Goal: Transaction & Acquisition: Subscribe to service/newsletter

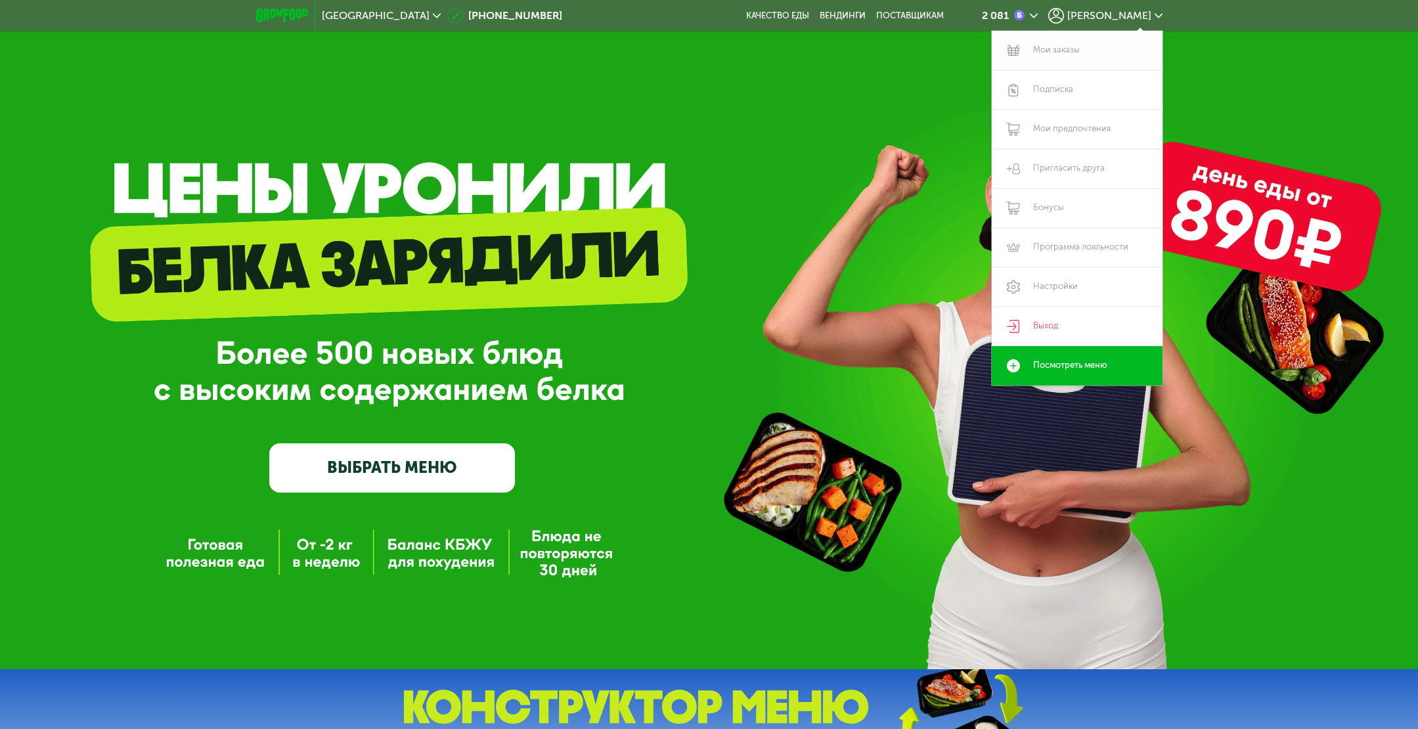
click at [1067, 50] on link "Мои заказы" at bounding box center [1077, 50] width 171 height 39
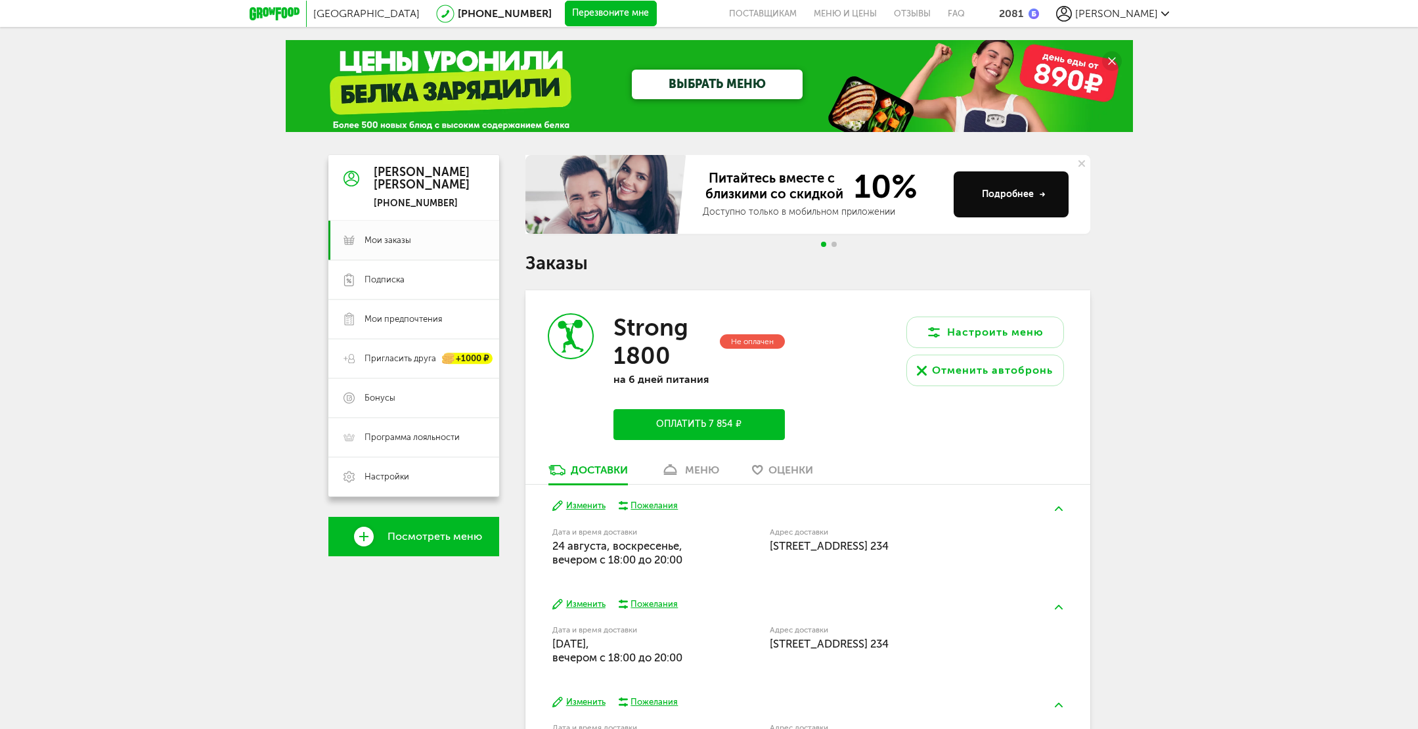
click at [740, 420] on button "Оплатить 7 854 ₽" at bounding box center [698, 424] width 171 height 31
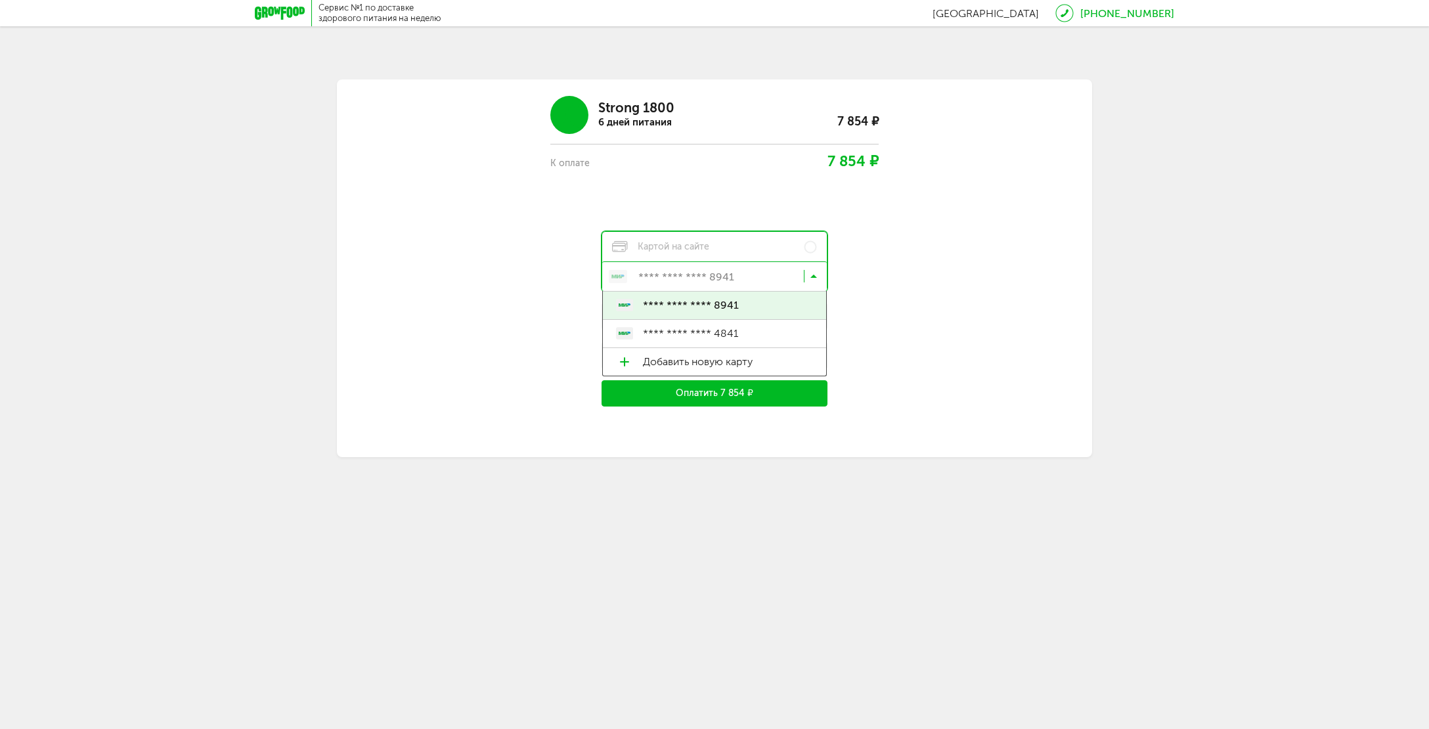
click at [808, 275] on input "Search for option" at bounding box center [718, 279] width 225 height 22
click at [919, 269] on div "Strong 1800 6 дней питания 7 854 ₽ К оплате 7 854 ₽ Картой на сайте **** **** *…" at bounding box center [714, 246] width 631 height 321
click at [376, 16] on div "Сервис №1 по доставке здорового питания на неделю" at bounding box center [380, 13] width 123 height 21
click at [269, 17] on icon at bounding box center [280, 13] width 50 height 13
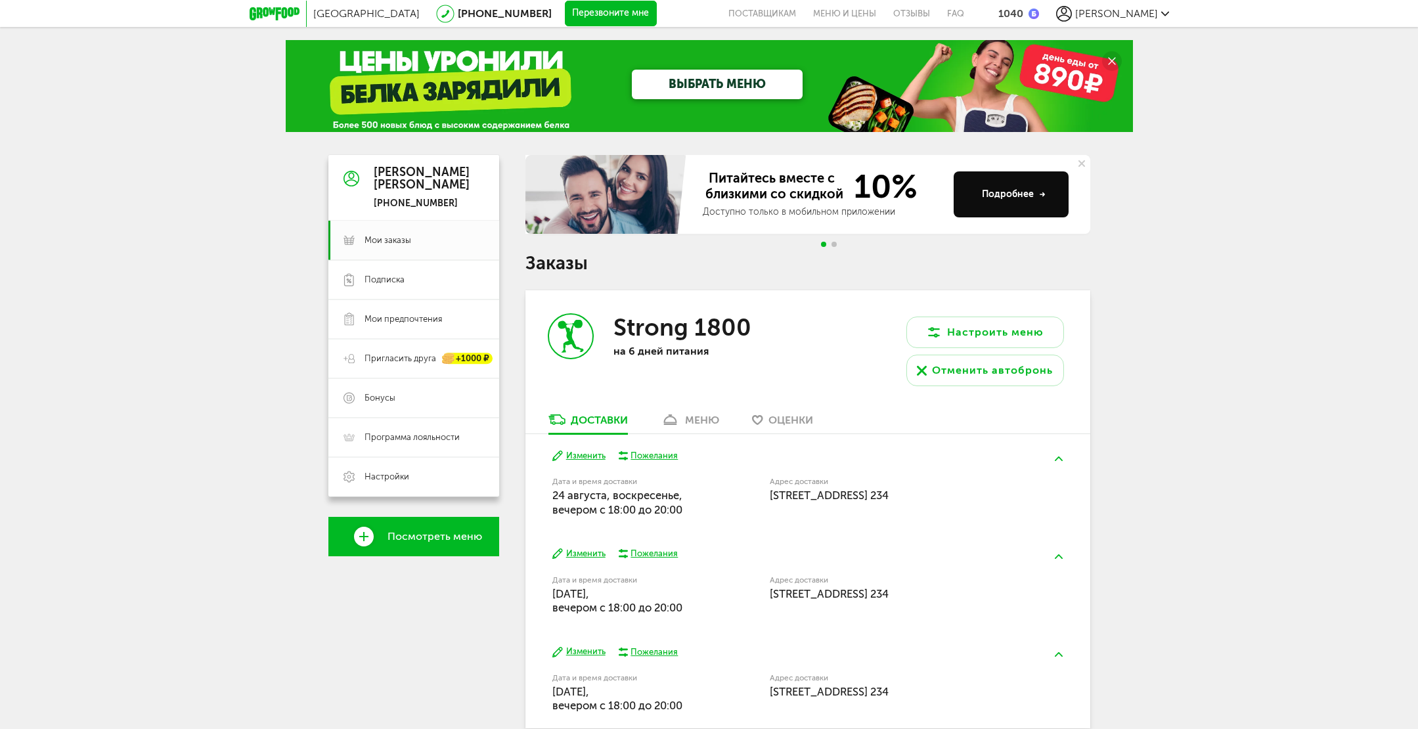
click at [1157, 13] on span "[PERSON_NAME]" at bounding box center [1116, 13] width 83 height 12
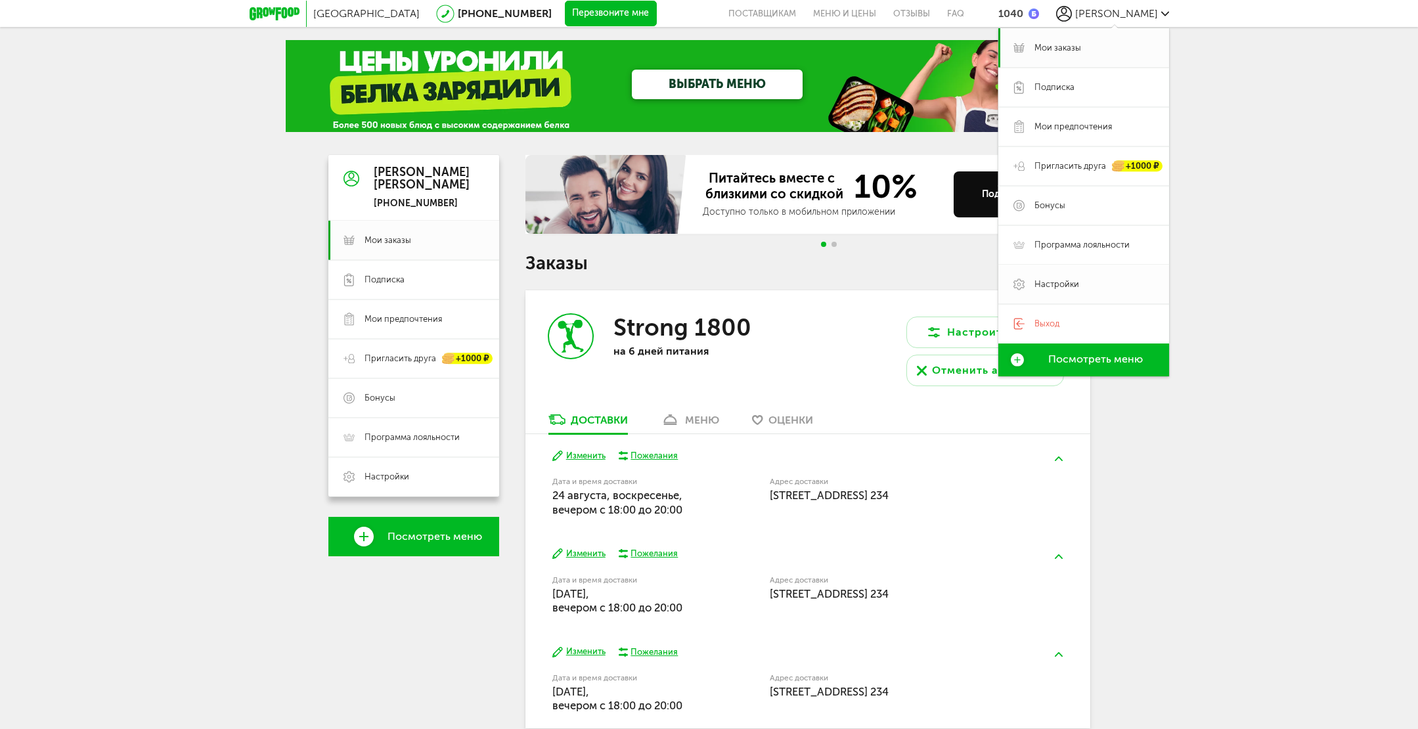
click at [1051, 283] on span "Настройки" at bounding box center [1056, 284] width 45 height 12
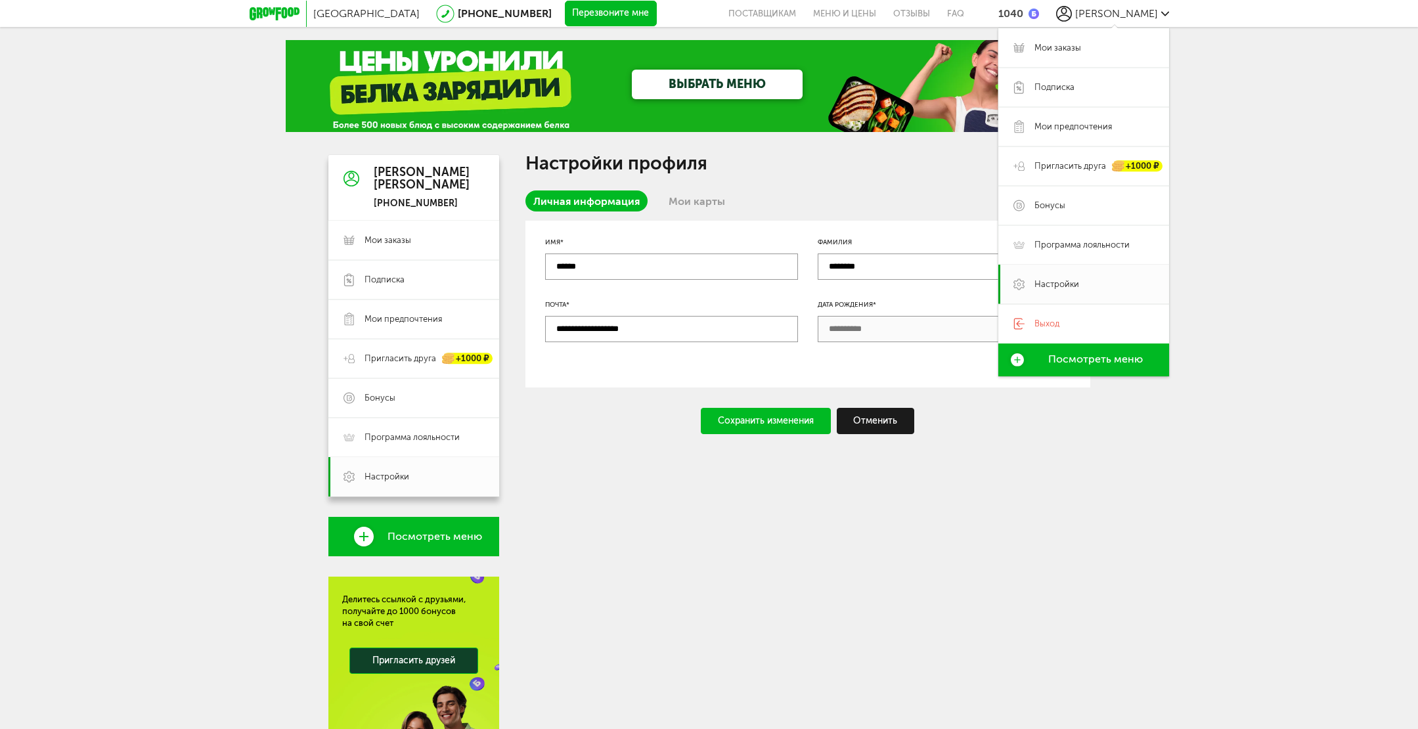
click at [680, 199] on link "Мои карты" at bounding box center [697, 200] width 72 height 21
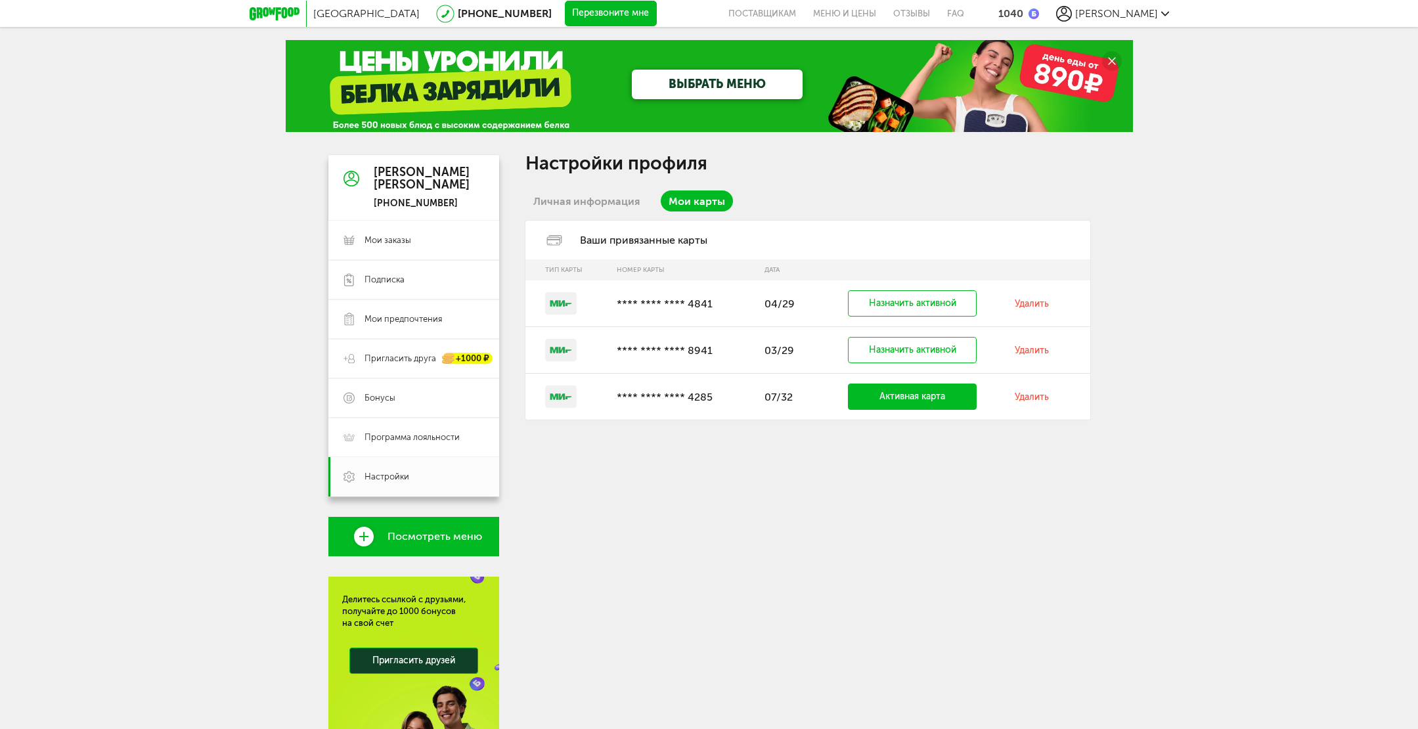
click at [1024, 300] on link "Удалить" at bounding box center [1032, 303] width 34 height 11
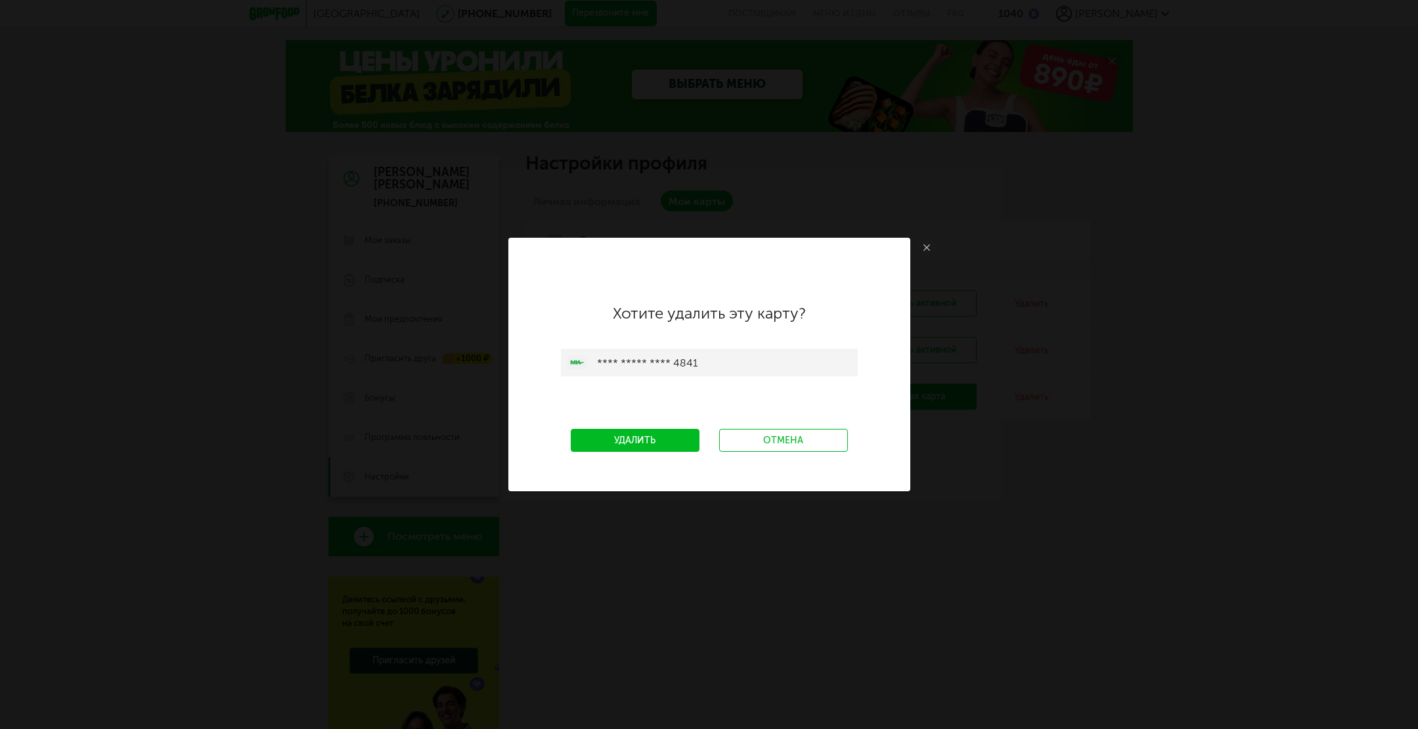
click at [662, 443] on link "Удалить" at bounding box center [635, 440] width 129 height 23
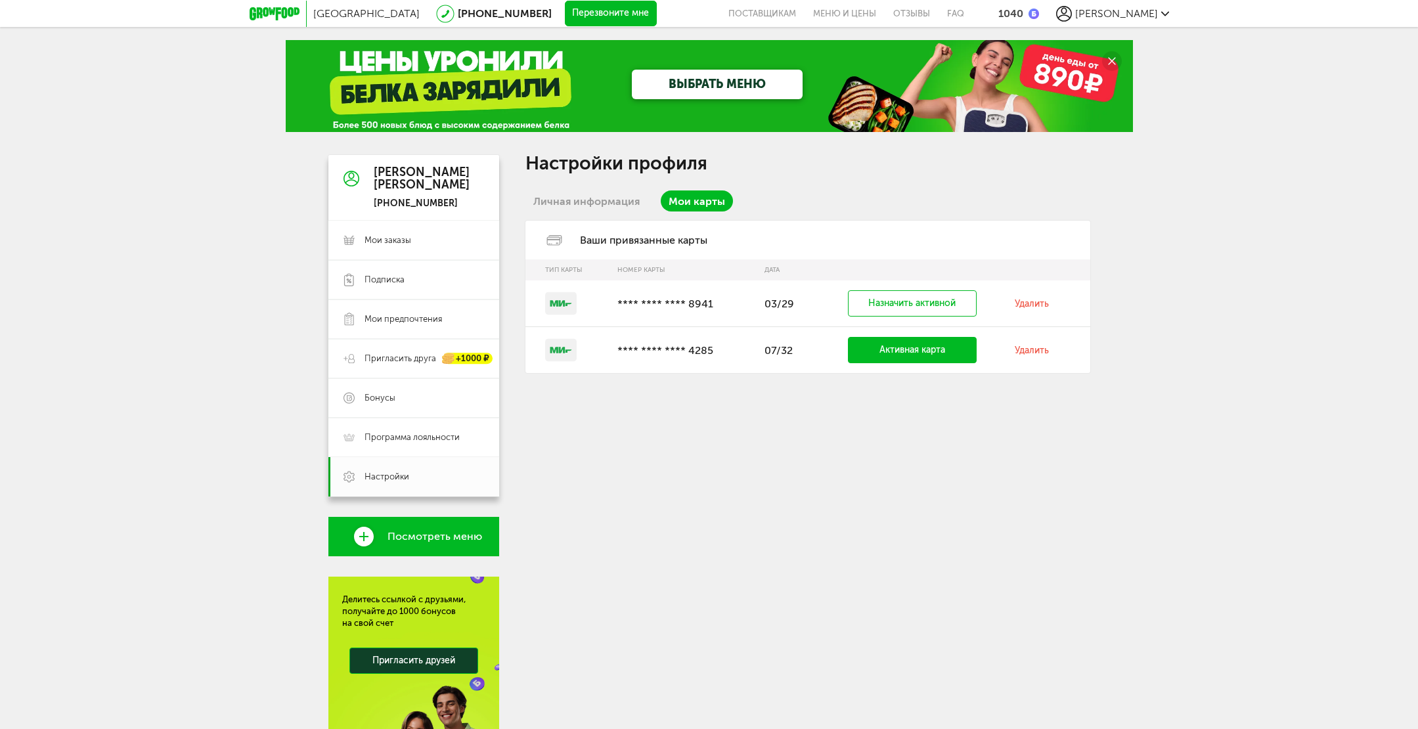
click at [1034, 298] on td "Удалить" at bounding box center [1049, 303] width 82 height 47
click at [1035, 304] on link "Удалить" at bounding box center [1032, 303] width 34 height 11
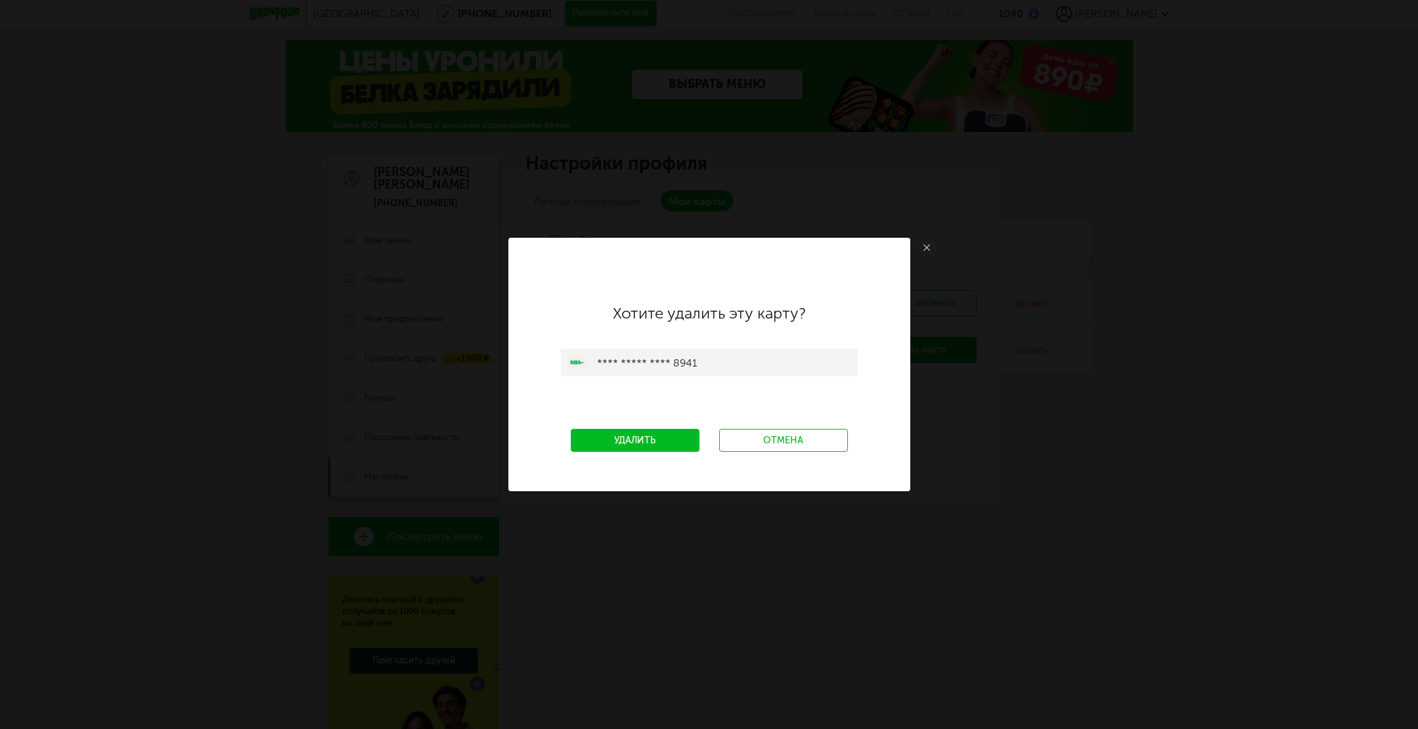
click at [657, 439] on link "Удалить" at bounding box center [635, 440] width 129 height 23
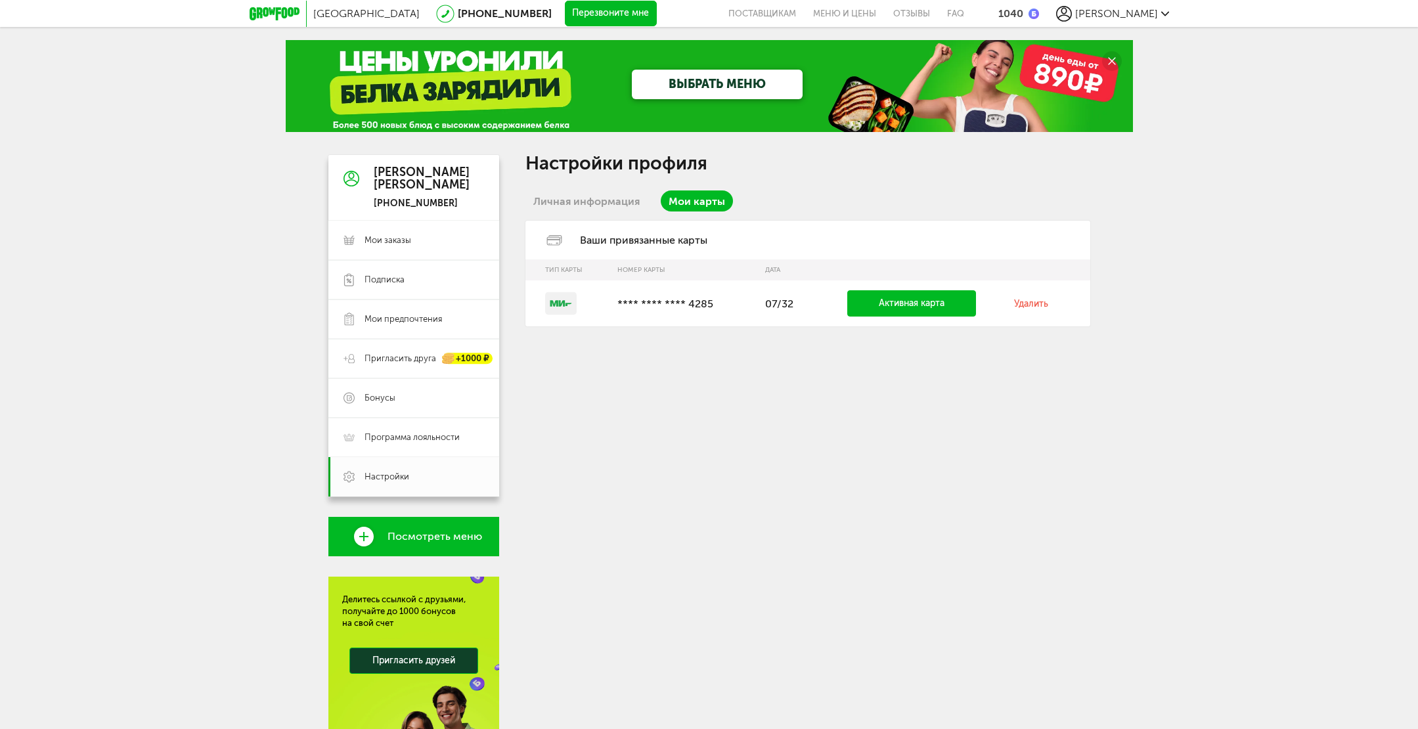
click at [1017, 307] on link "Удалить" at bounding box center [1031, 303] width 34 height 11
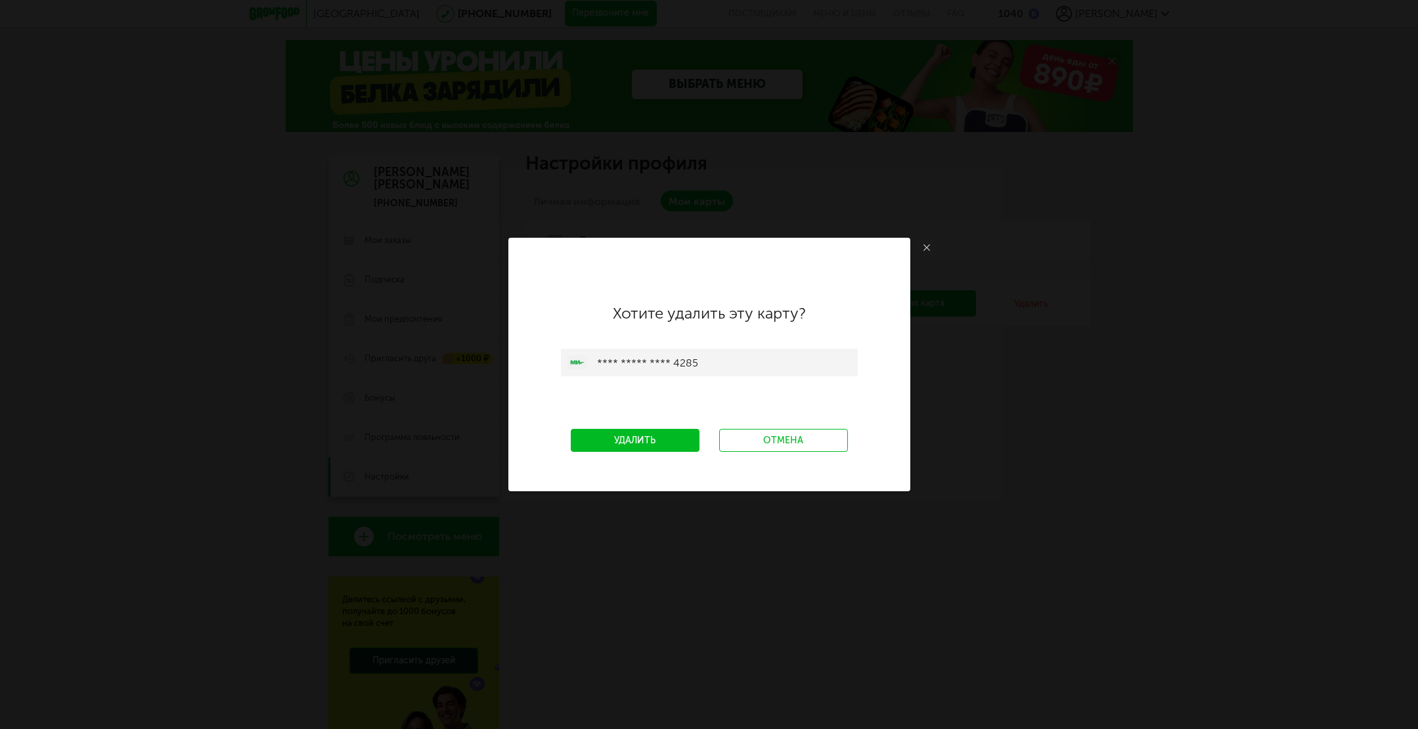
click at [629, 441] on link "Удалить" at bounding box center [635, 440] width 129 height 23
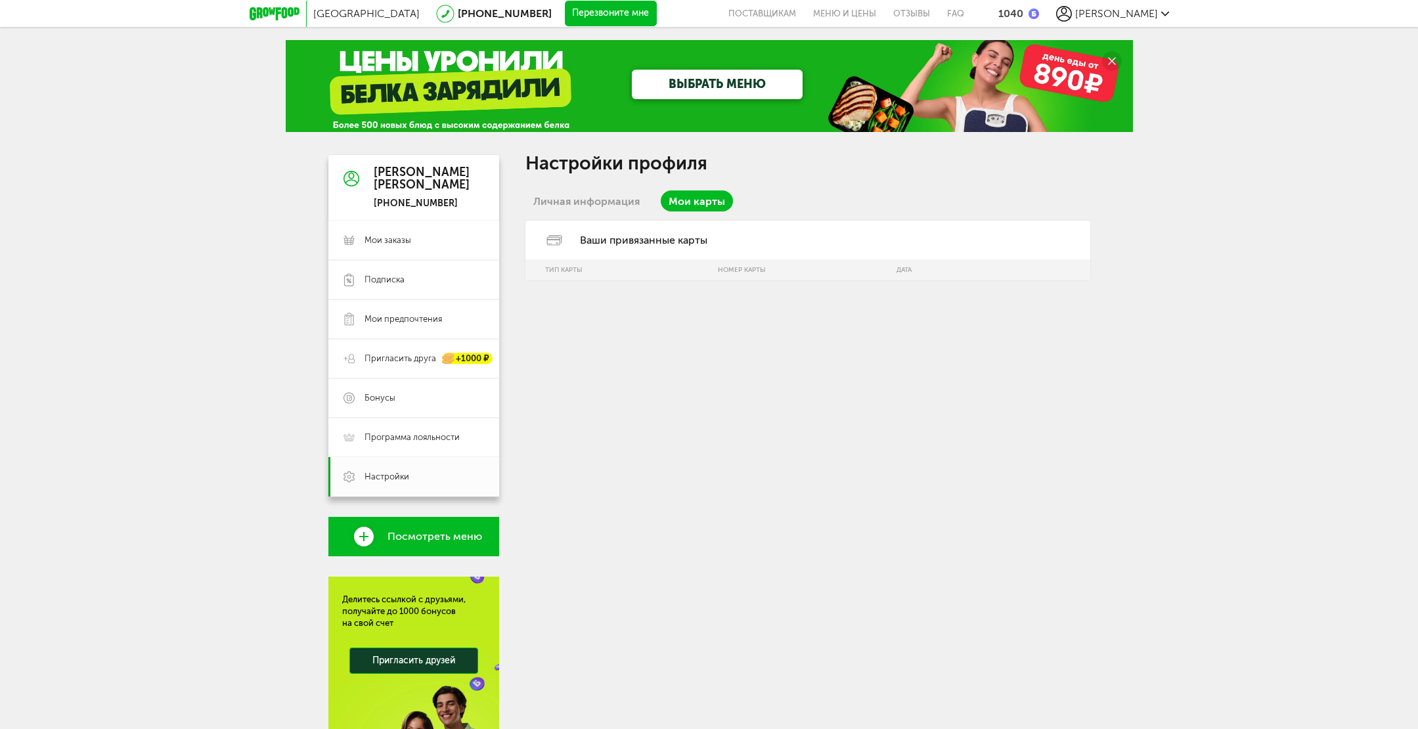
click at [581, 202] on link "Личная информация" at bounding box center [586, 200] width 122 height 21
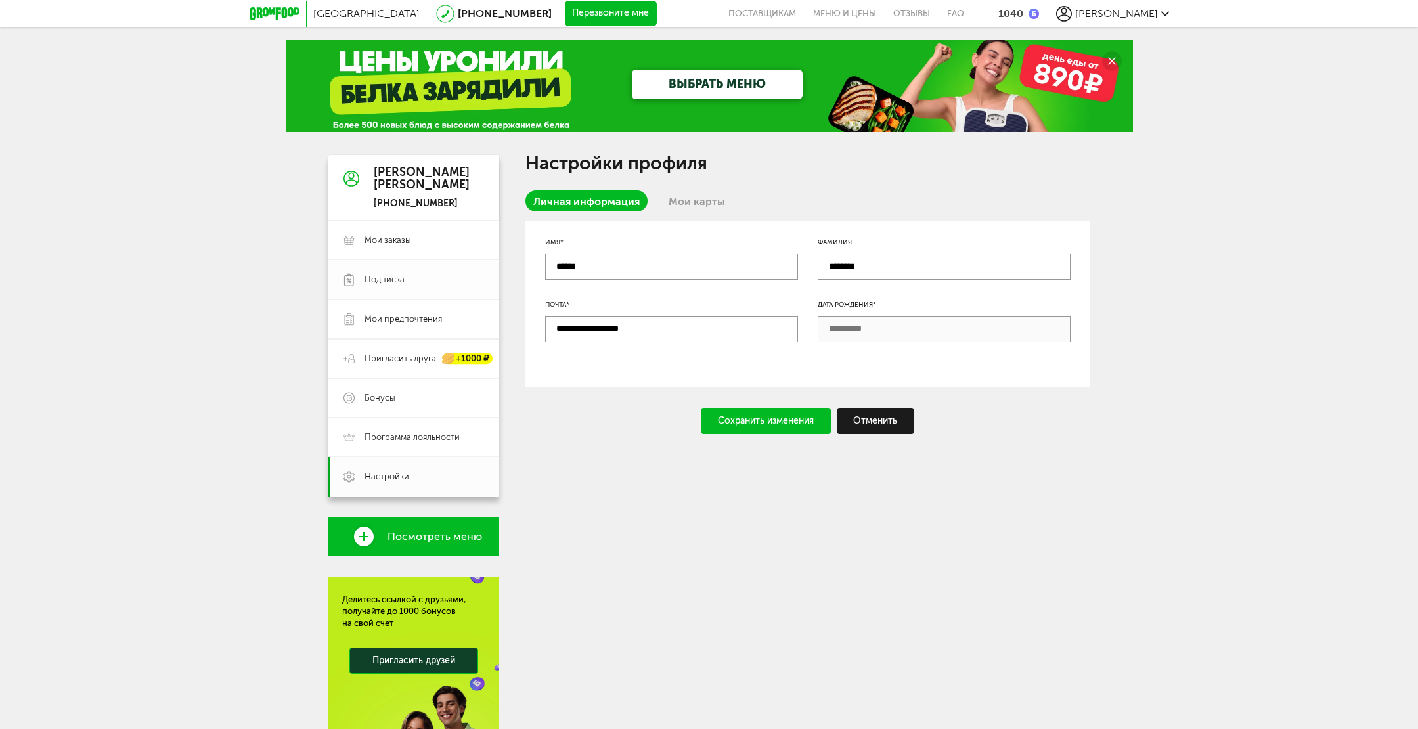
click at [362, 280] on link "Подписка" at bounding box center [413, 279] width 171 height 39
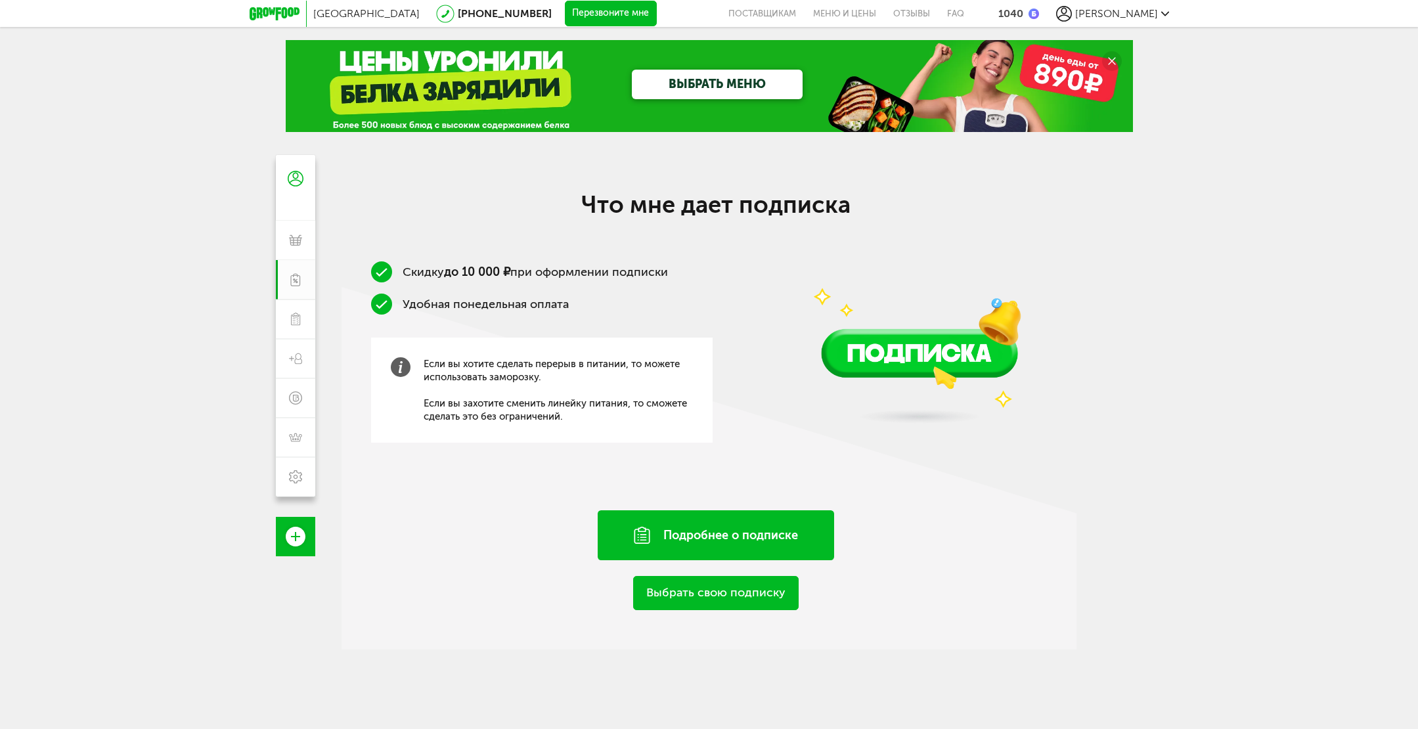
click at [713, 544] on div "Подробнее о подписке" at bounding box center [716, 535] width 236 height 50
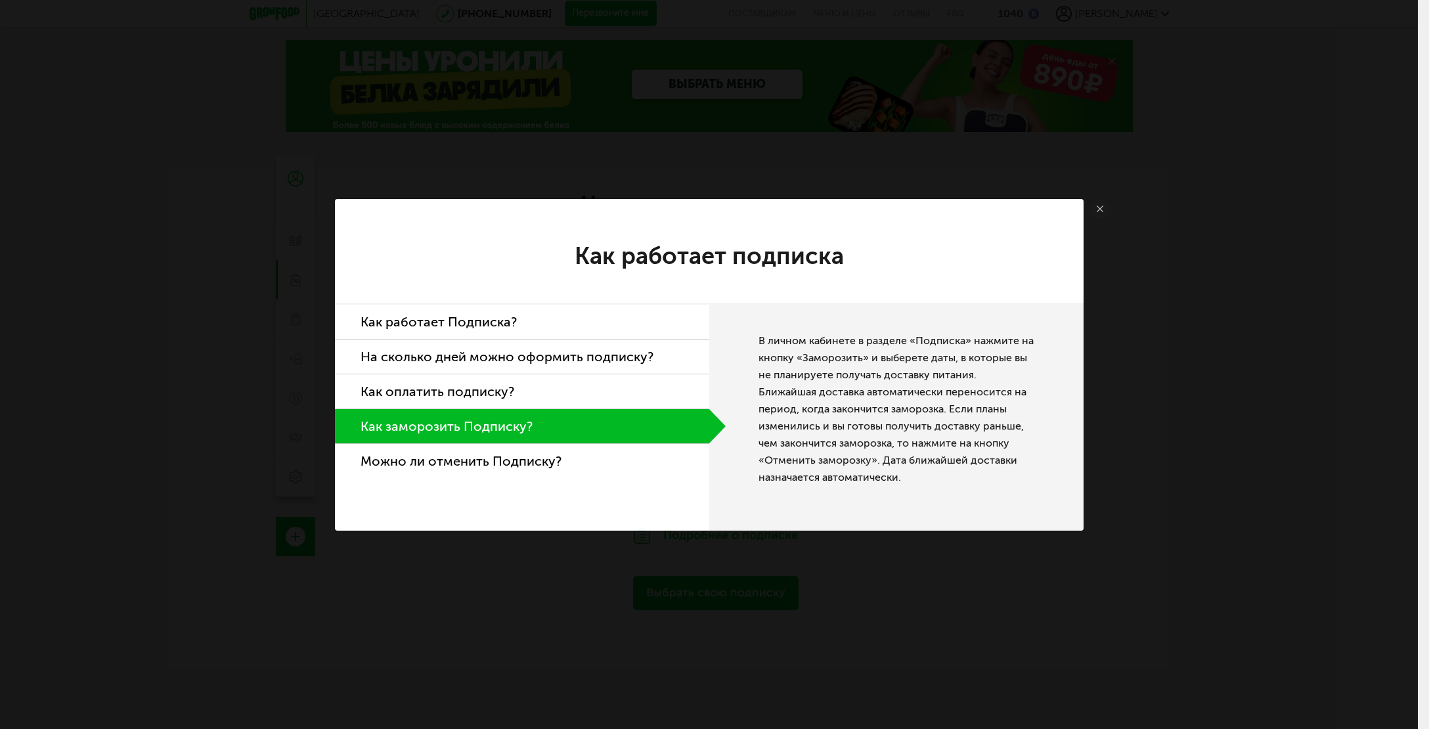
click at [527, 394] on li "Как оплатить подписку?" at bounding box center [522, 391] width 374 height 35
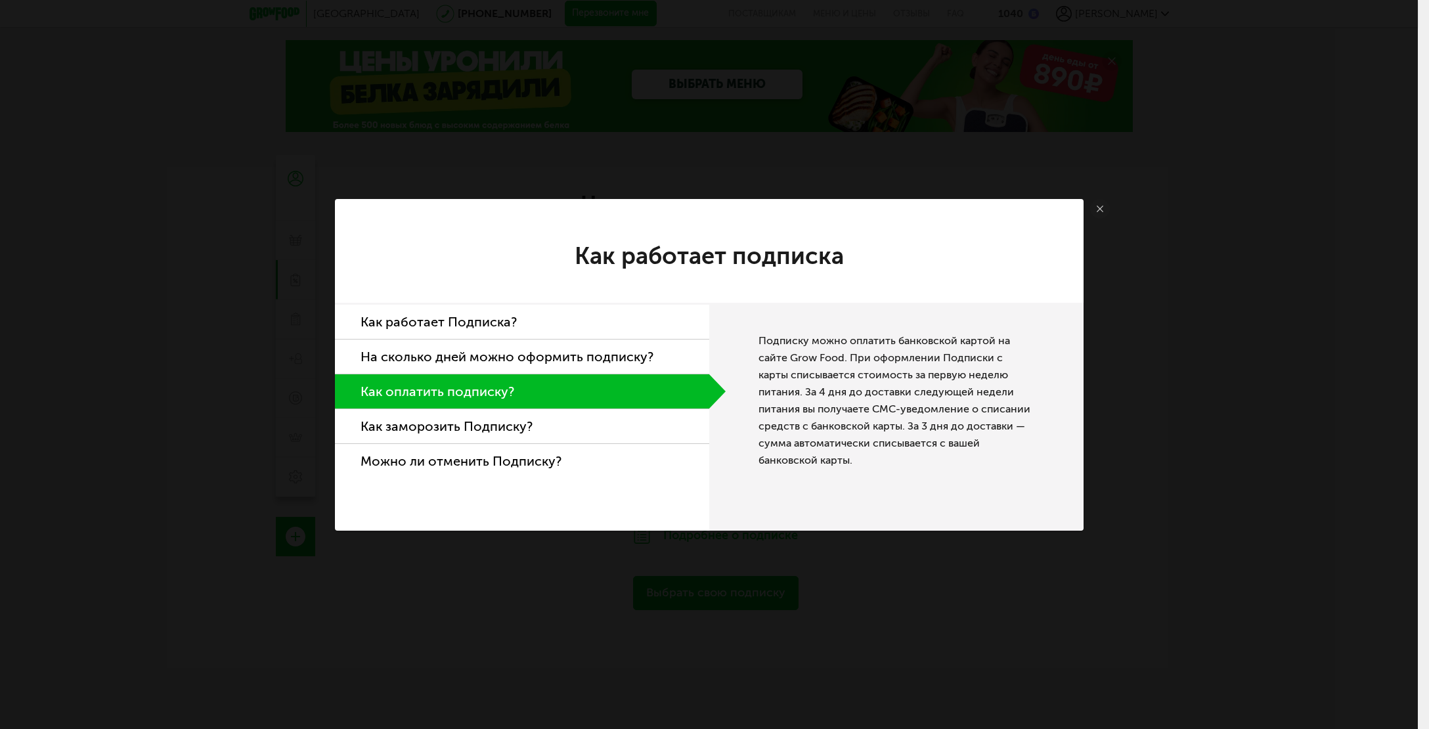
click at [542, 327] on li "Как работает Подписка?" at bounding box center [522, 322] width 374 height 35
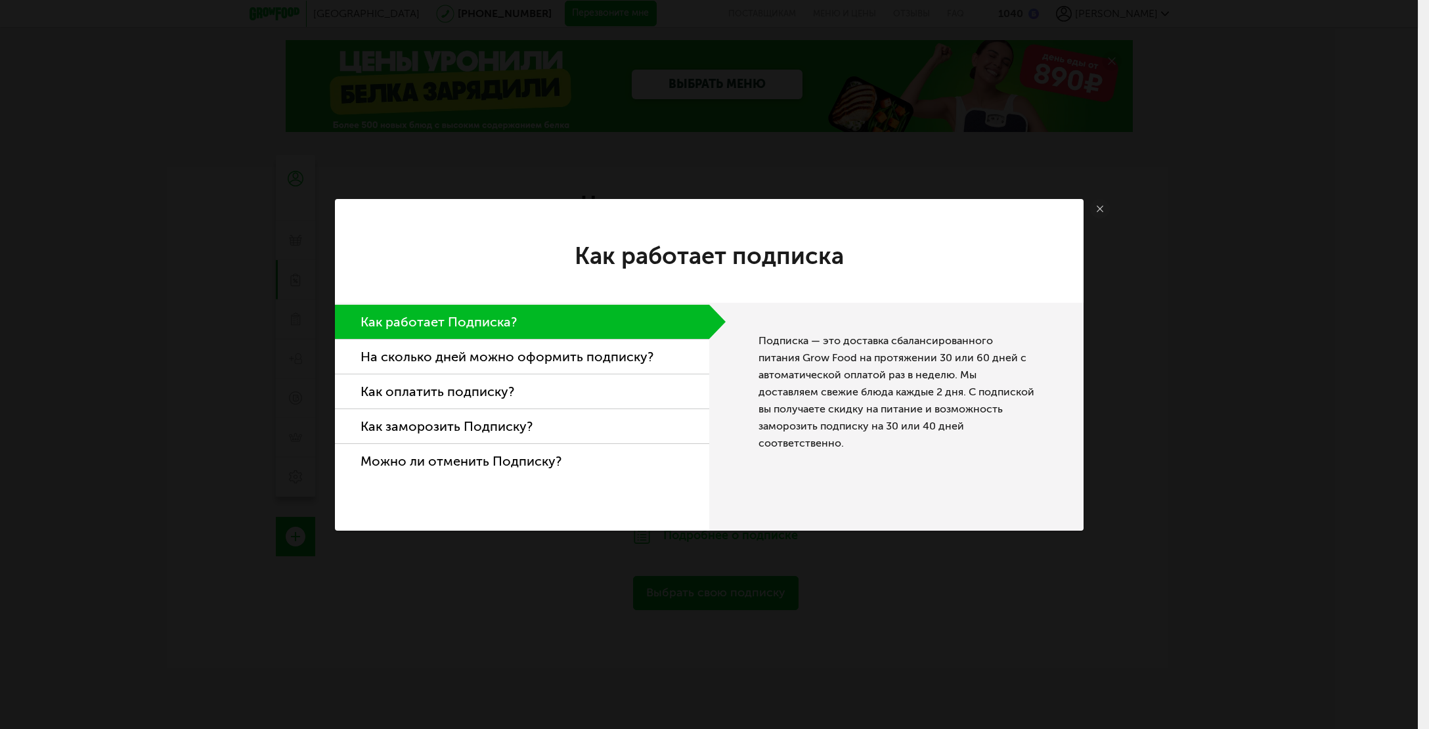
click at [528, 349] on li "На сколько дней можно оформить подписку?" at bounding box center [522, 357] width 374 height 35
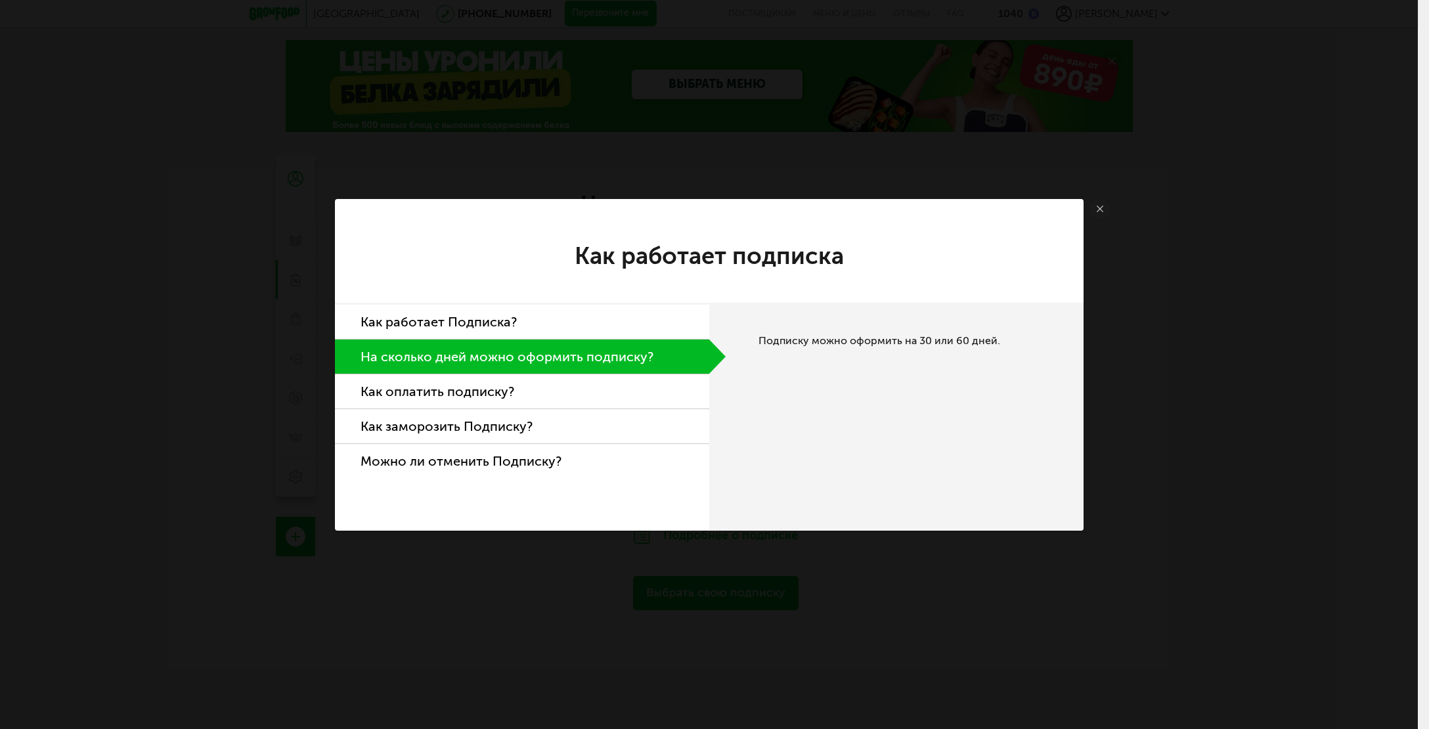
click at [535, 333] on li "Как работает Подписка?" at bounding box center [522, 322] width 374 height 35
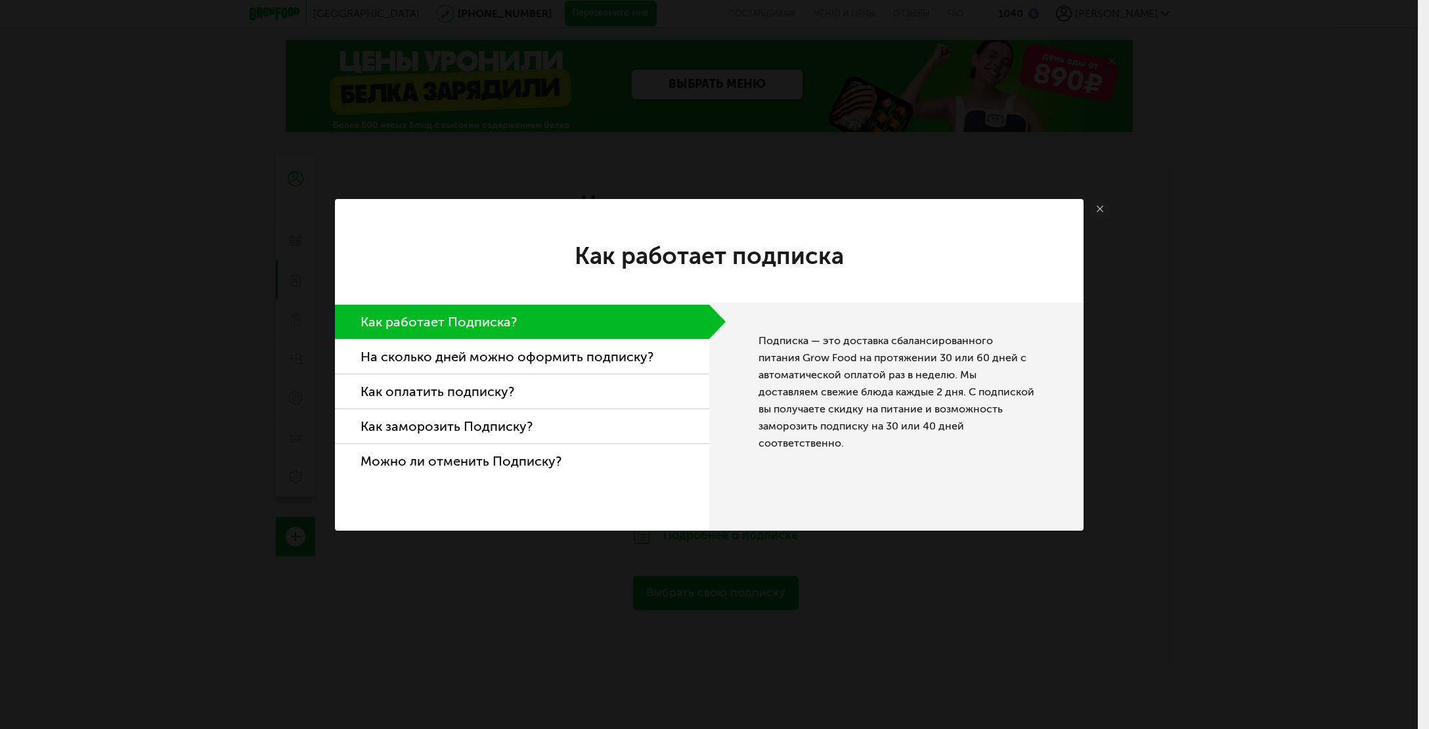
click at [519, 345] on li "На сколько дней можно оформить подписку?" at bounding box center [522, 357] width 374 height 35
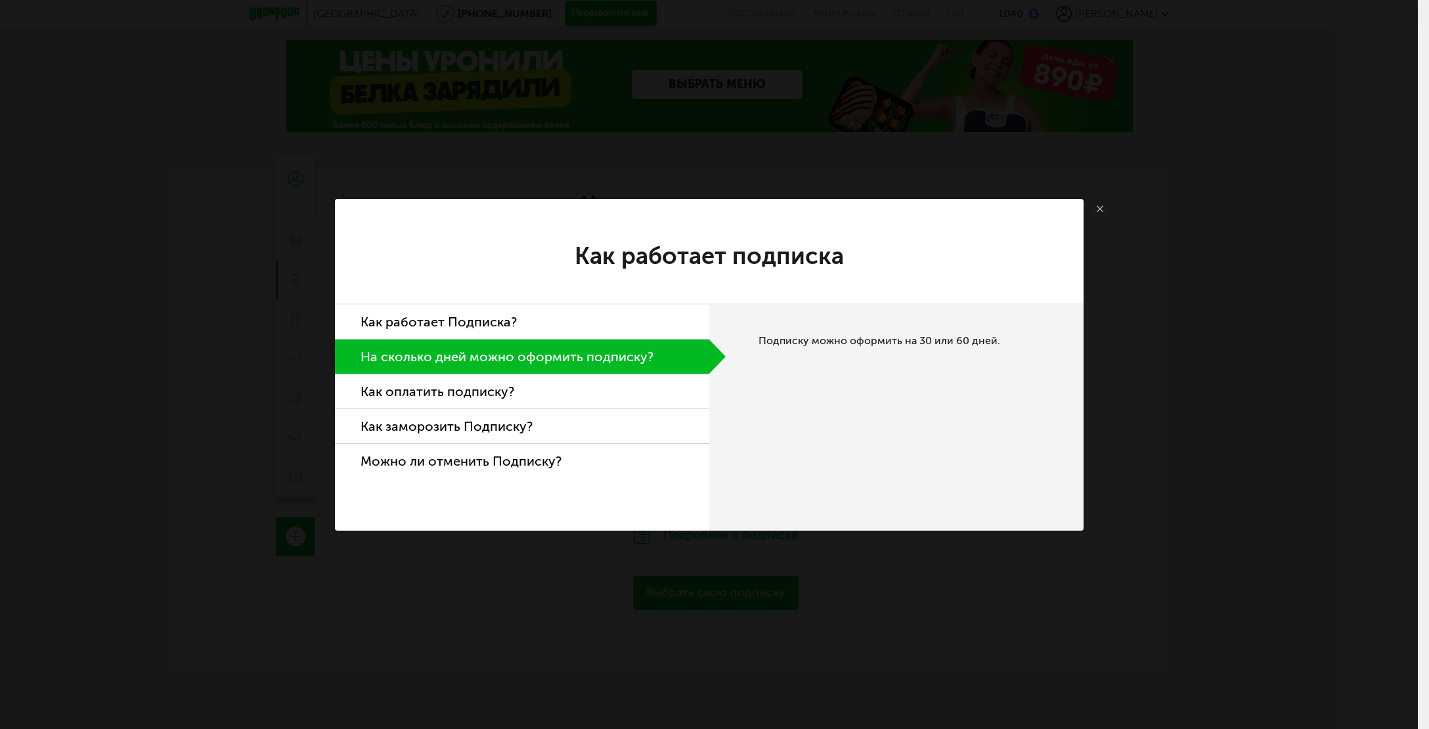
click at [522, 391] on li "Как оплатить подписку?" at bounding box center [522, 391] width 374 height 35
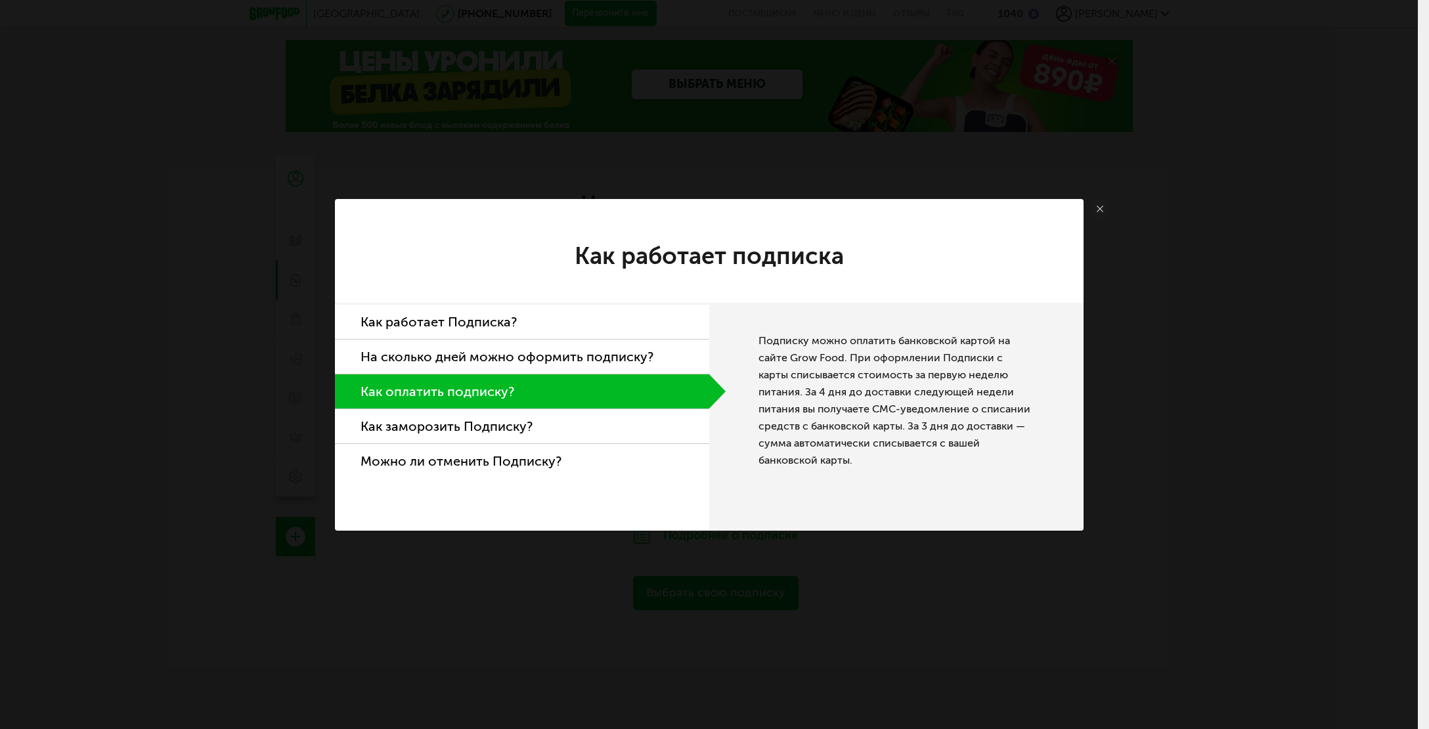
click at [516, 423] on li "Как заморозить Подписку?" at bounding box center [522, 426] width 374 height 35
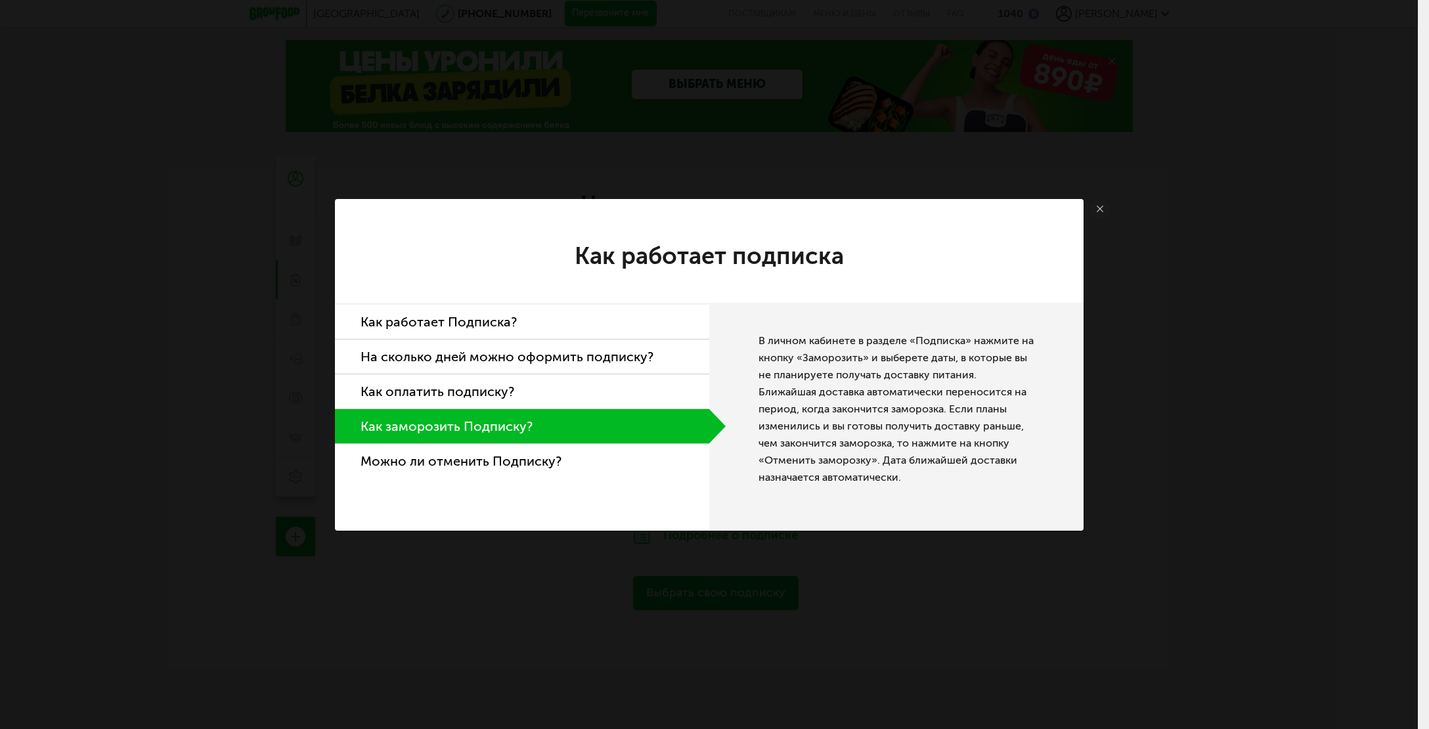
click at [500, 461] on li "Можно ли отменить Подписку?" at bounding box center [522, 461] width 374 height 34
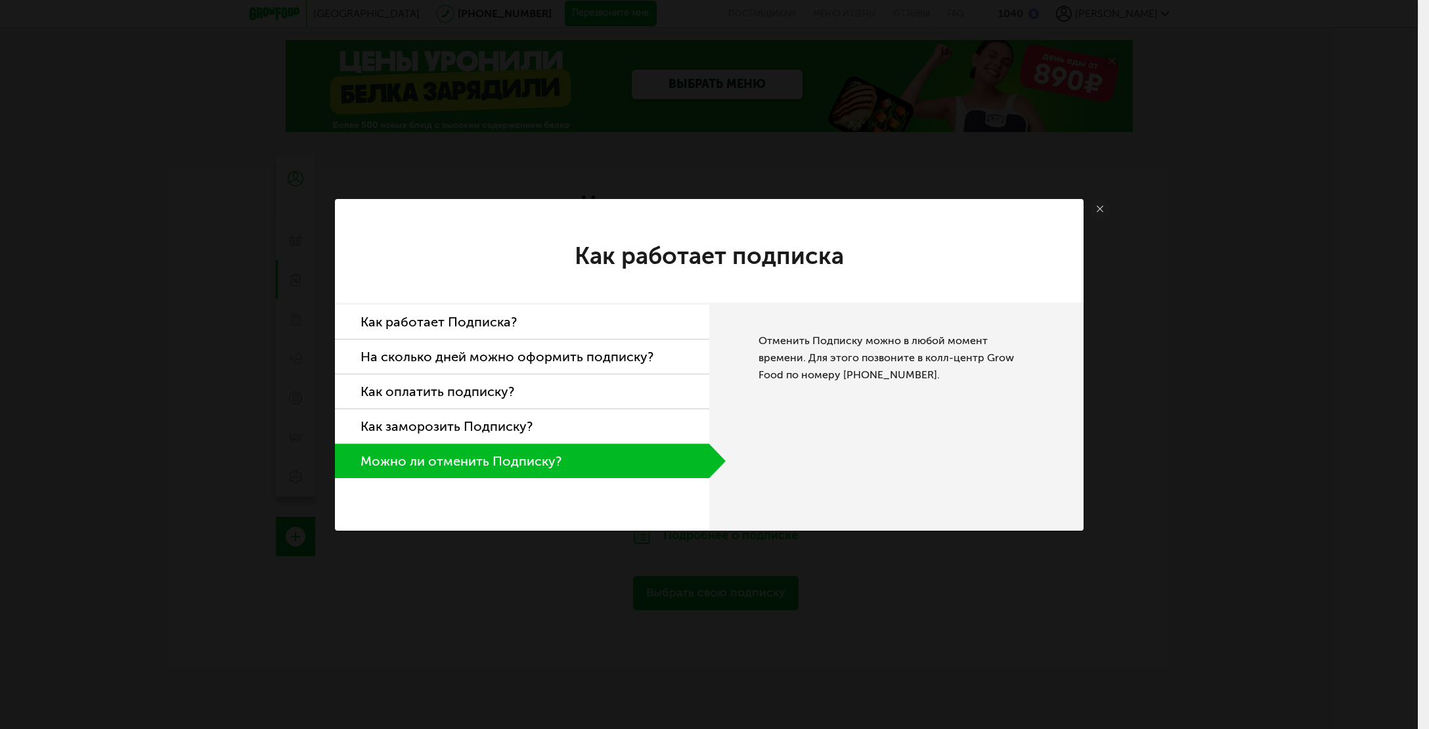
click at [1098, 210] on icon at bounding box center [1100, 209] width 7 height 7
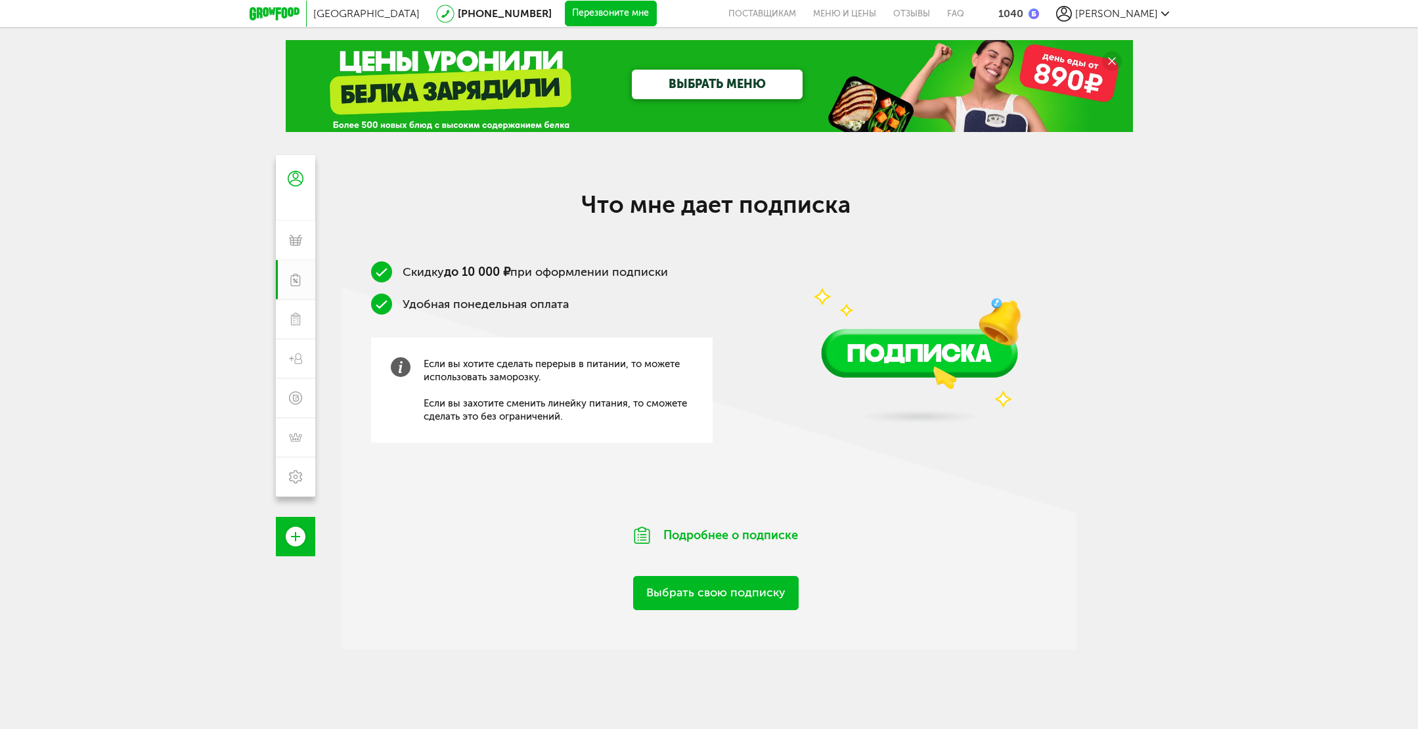
click at [748, 607] on link "Выбрать свою подписку" at bounding box center [716, 592] width 166 height 33
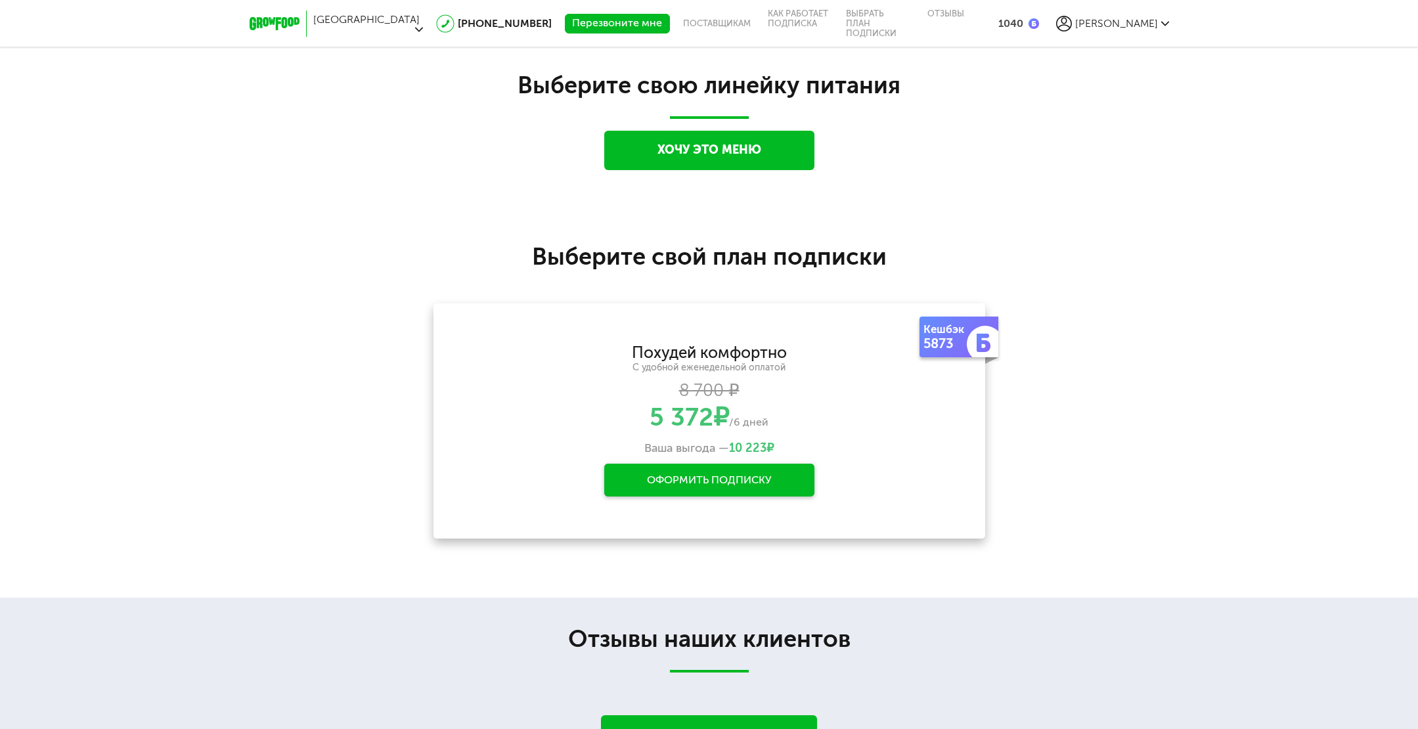
scroll to position [1297, 0]
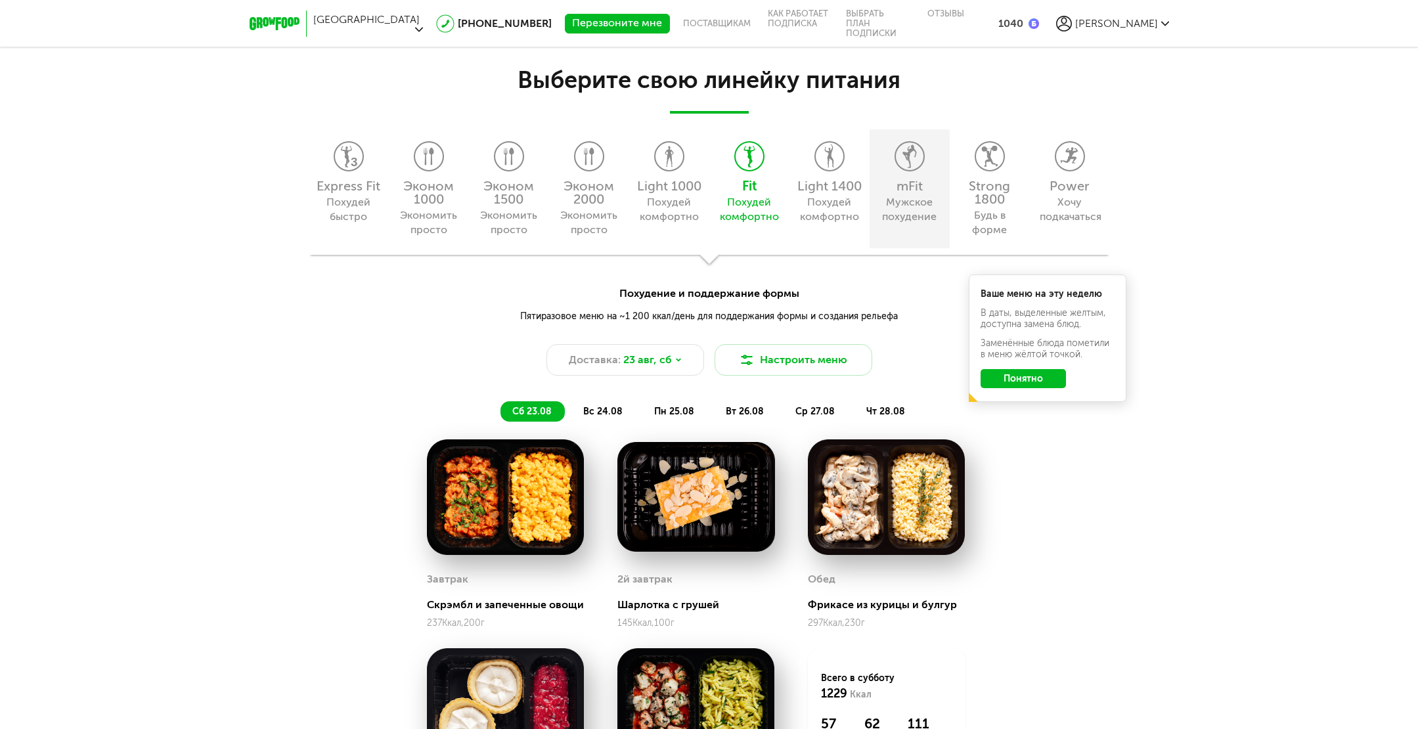
click at [899, 215] on div "Мужское похудение" at bounding box center [909, 209] width 60 height 29
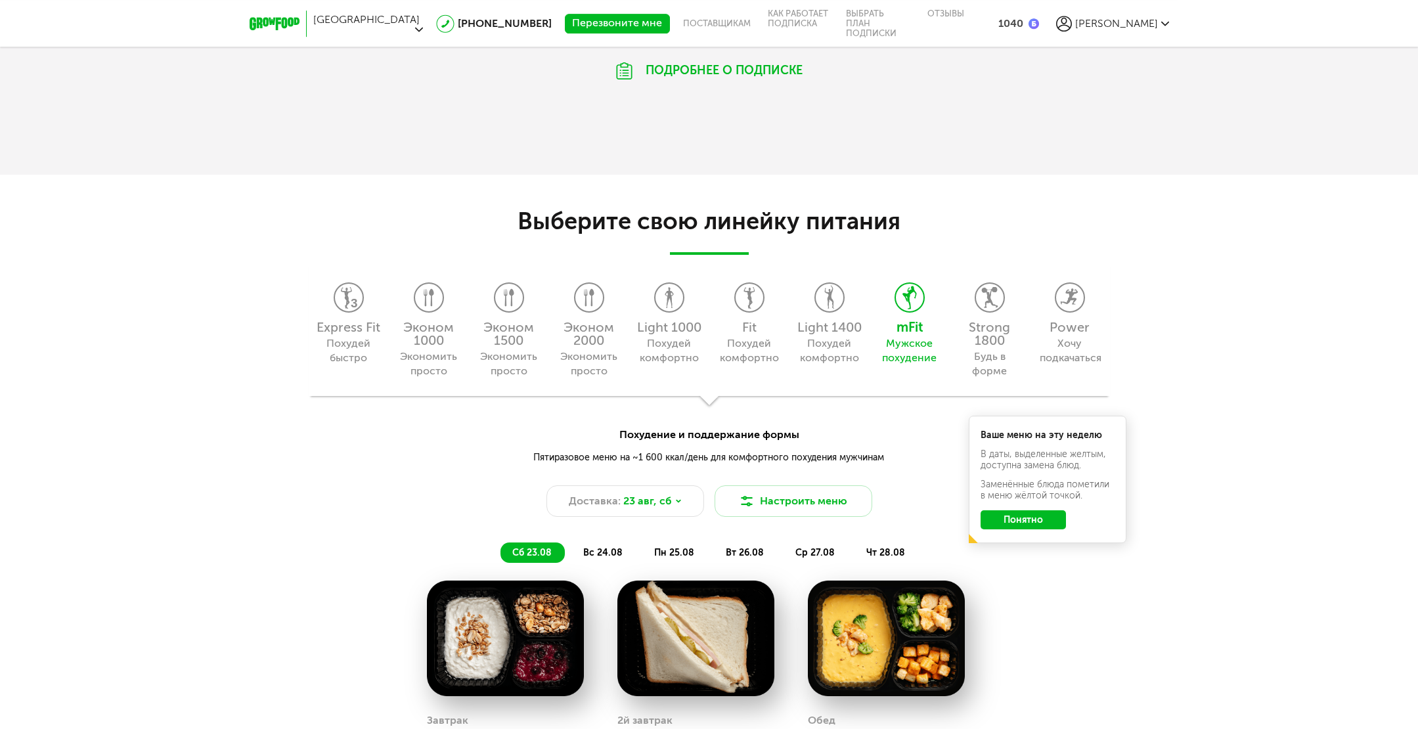
scroll to position [1019, 0]
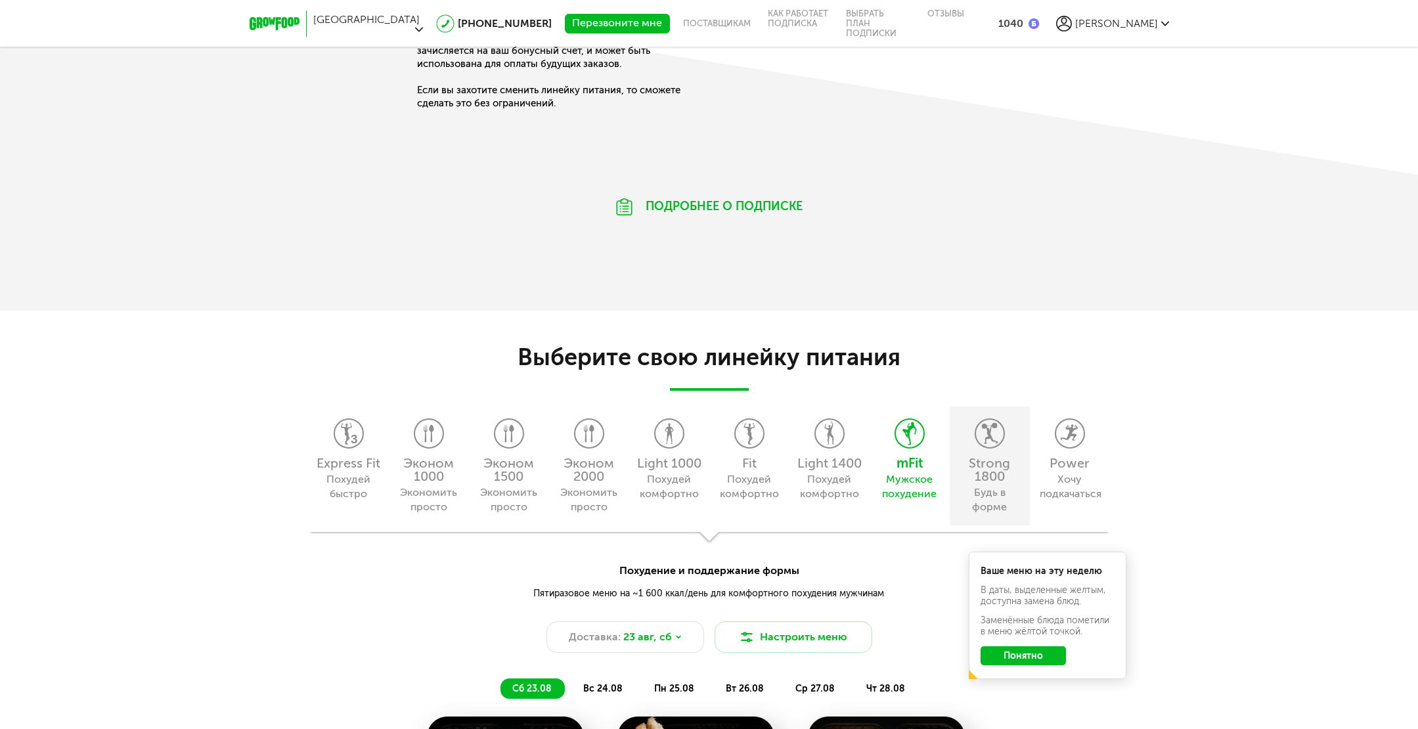
click at [983, 474] on div "Strong 1800" at bounding box center [989, 469] width 67 height 26
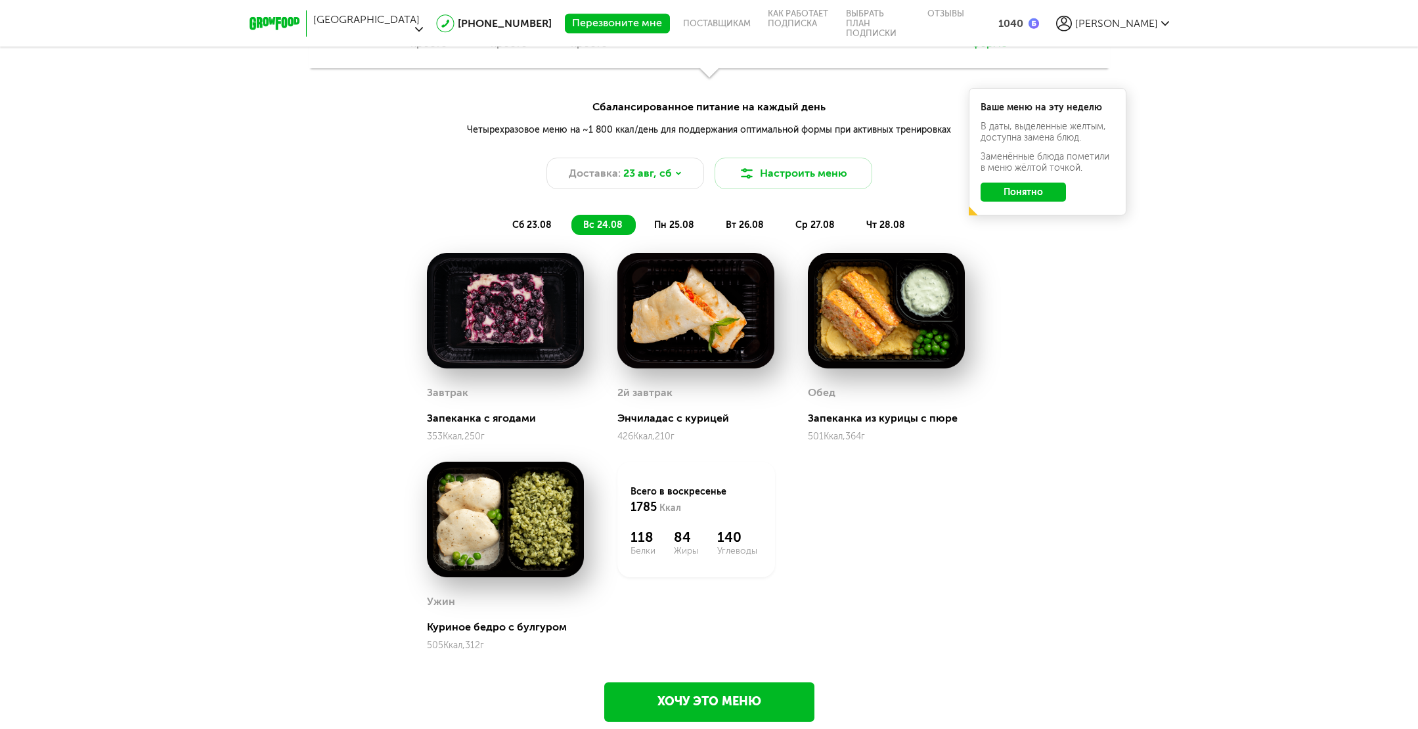
scroll to position [1158, 0]
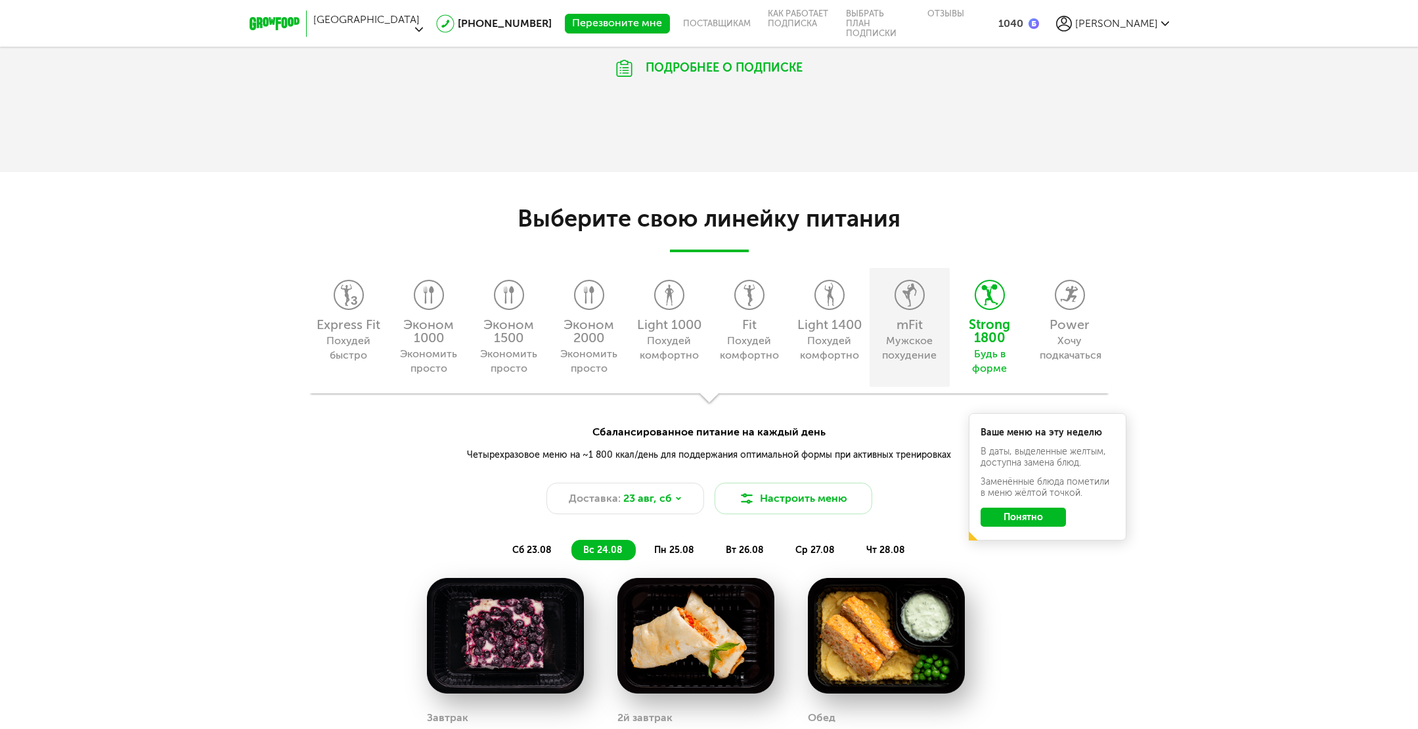
click at [910, 363] on div "Мужское похудение" at bounding box center [909, 348] width 60 height 29
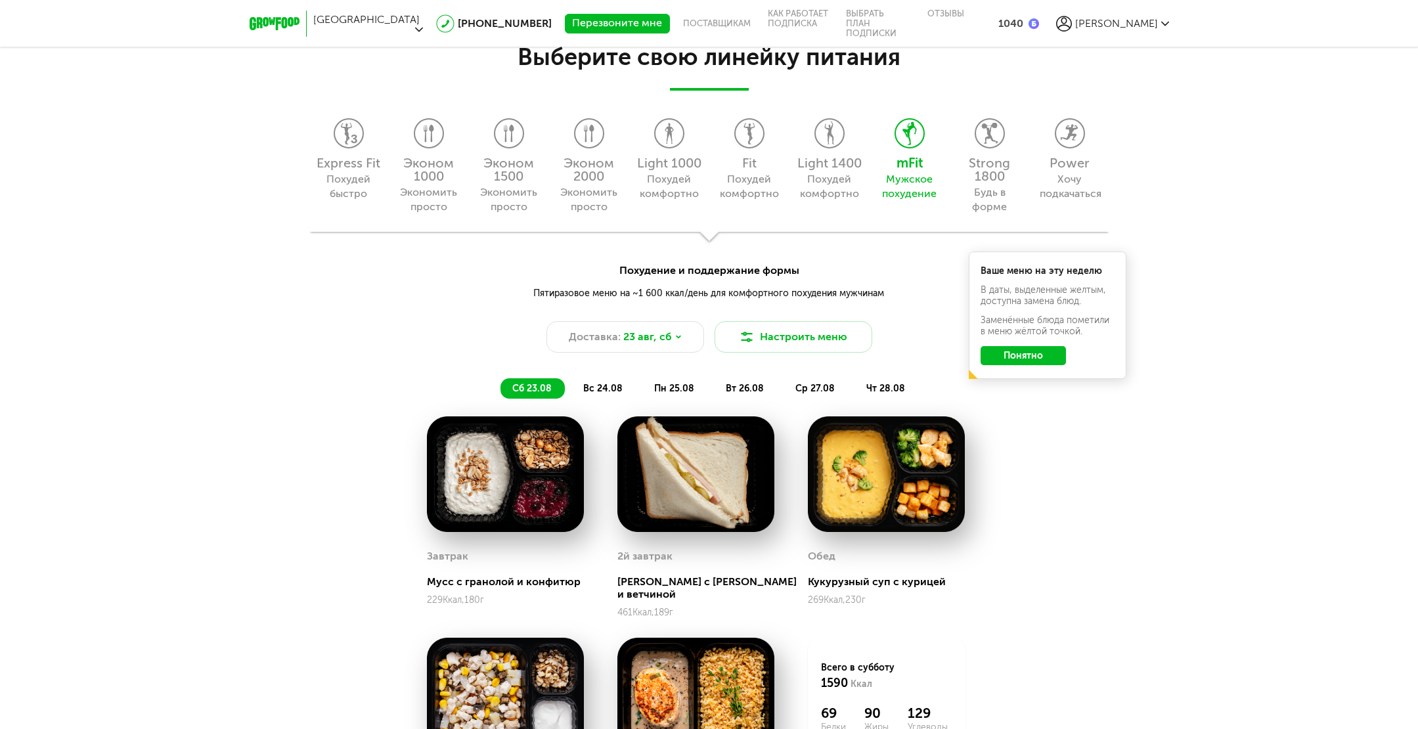
scroll to position [1297, 0]
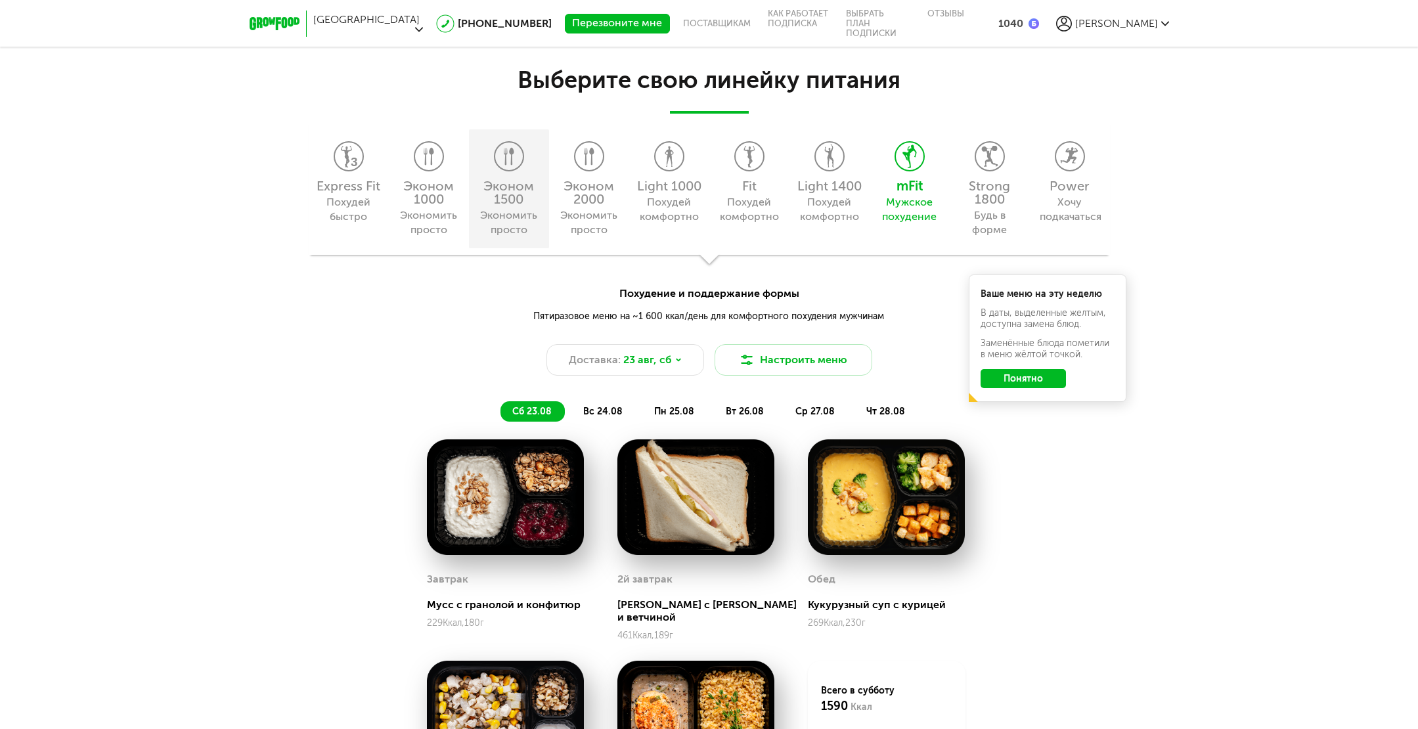
click at [520, 205] on div "Эконом 1500" at bounding box center [509, 192] width 67 height 26
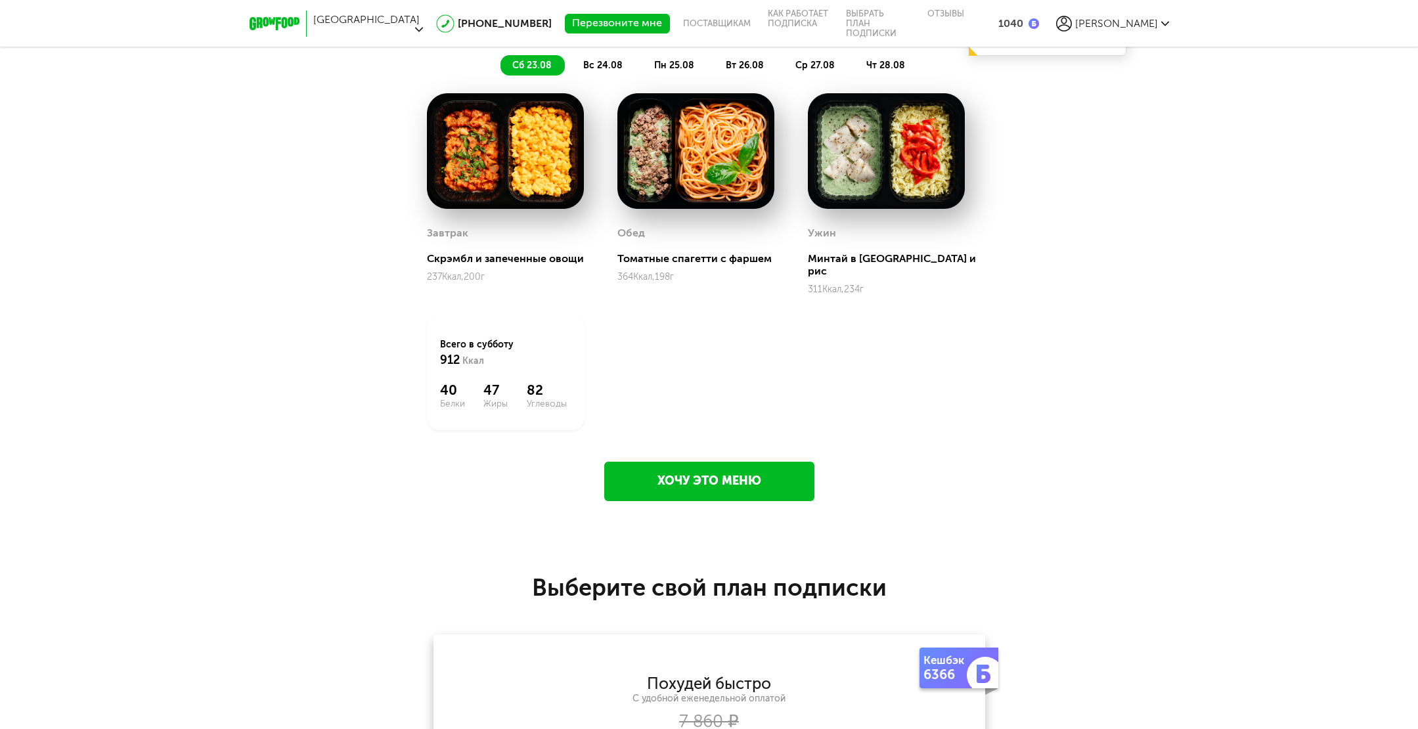
scroll to position [1227, 0]
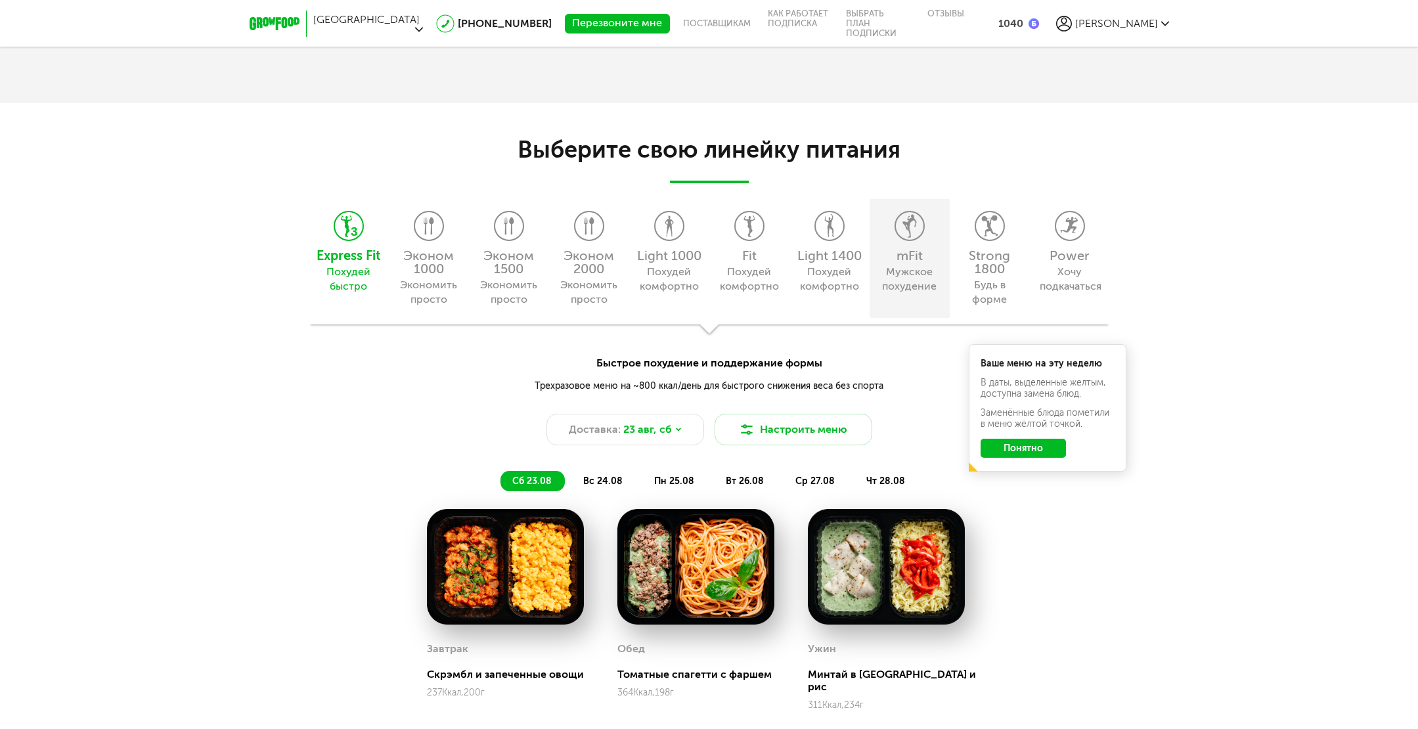
click at [906, 303] on div "mFit Мужское похудение" at bounding box center [910, 258] width 80 height 119
